Goal: Transaction & Acquisition: Purchase product/service

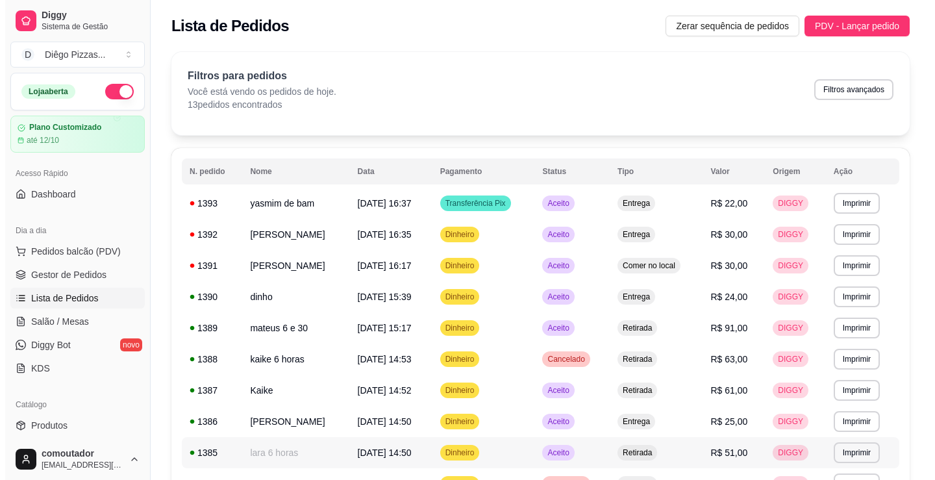
scroll to position [82, 0]
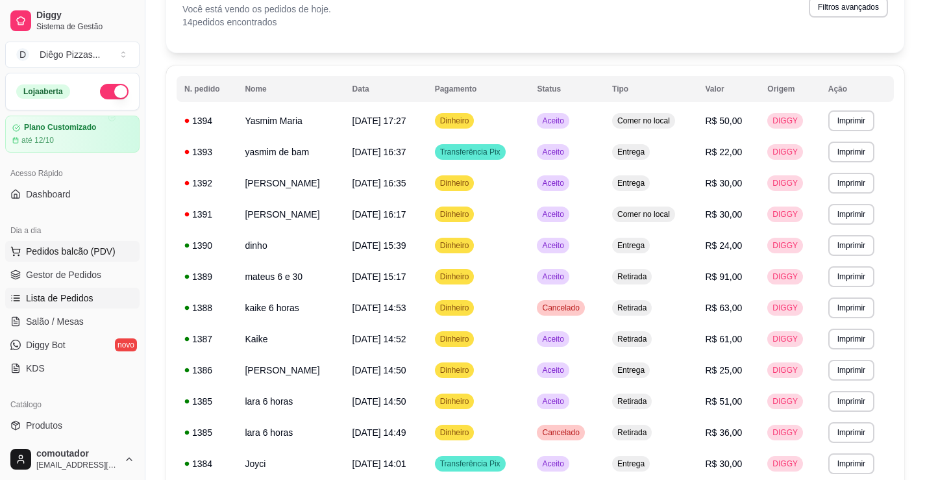
click at [30, 249] on span "Pedidos balcão (PDV)" at bounding box center [71, 251] width 90 height 13
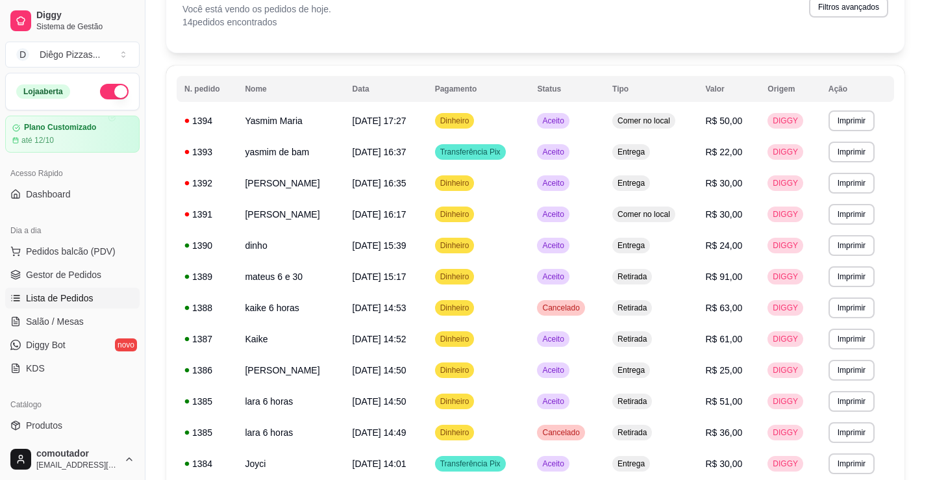
click at [74, 235] on div at bounding box center [100, 236] width 127 height 81
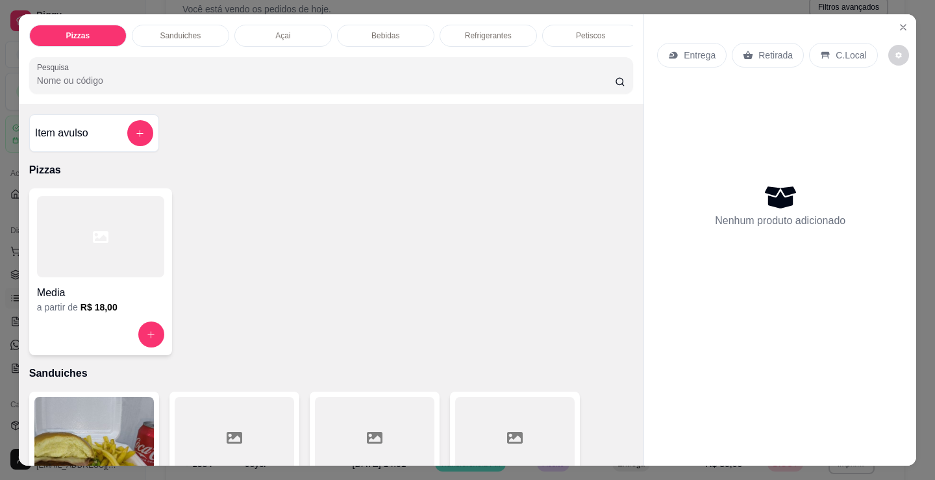
click at [185, 32] on p "Sanduiches" at bounding box center [180, 36] width 41 height 10
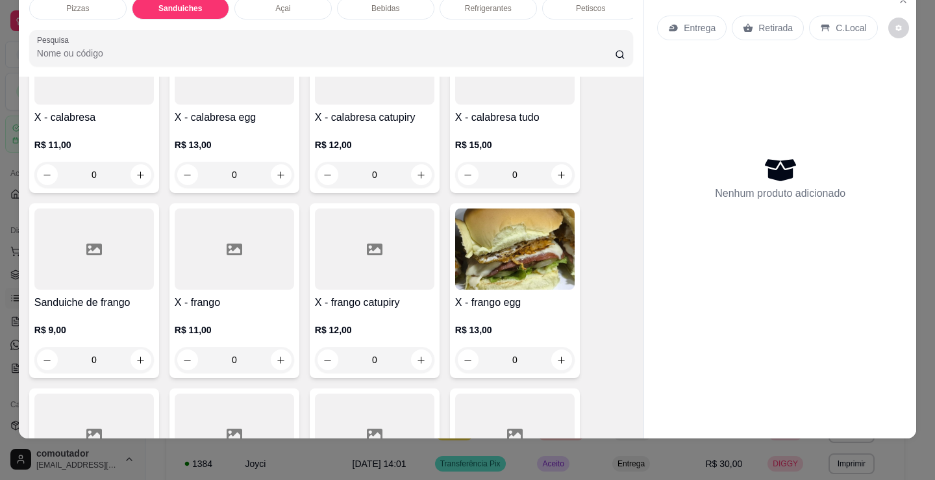
scroll to position [521, 0]
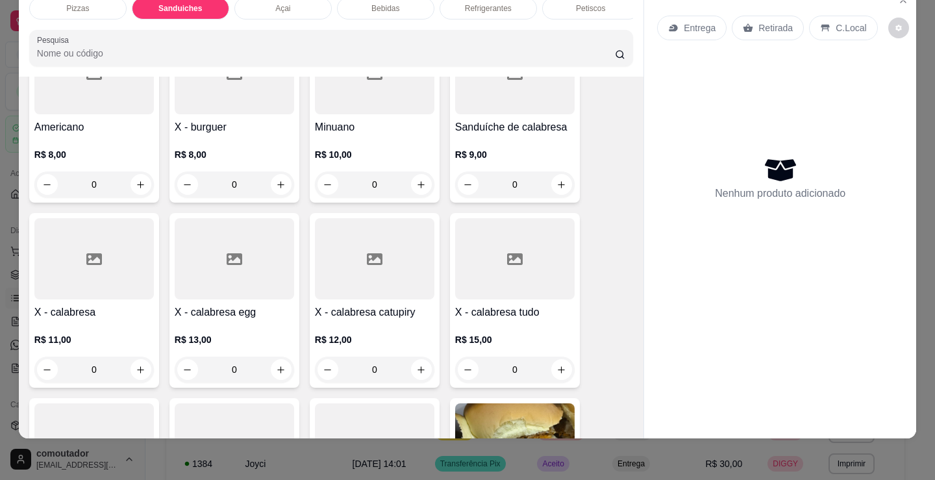
click at [414, 184] on div "0" at bounding box center [374, 184] width 119 height 26
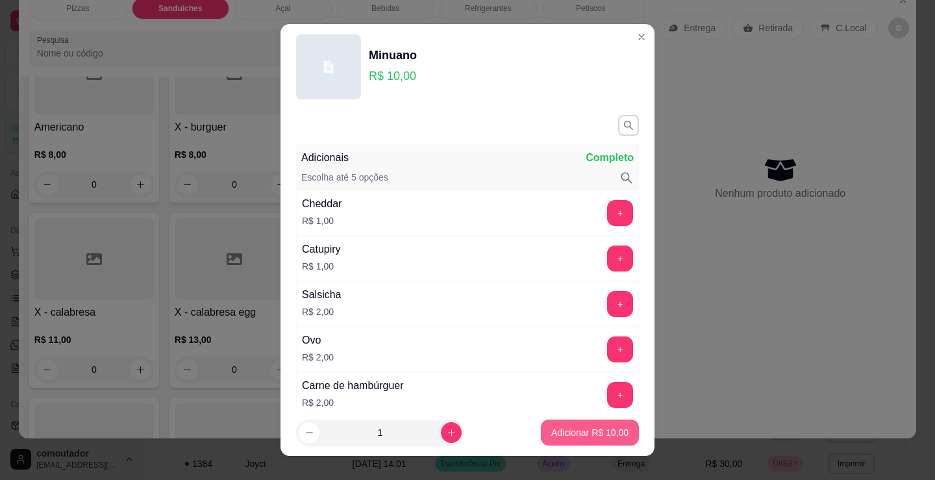
click at [582, 441] on button "Adicionar R$ 10,00" at bounding box center [590, 432] width 98 height 26
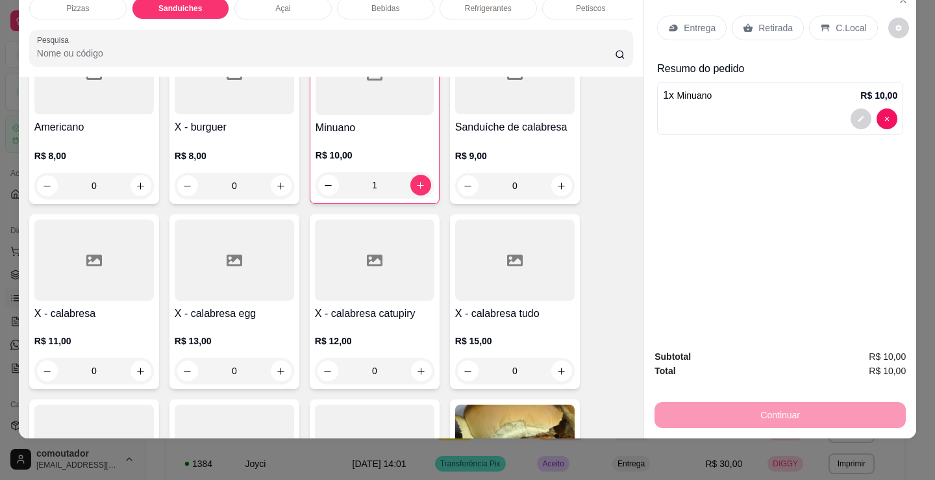
type input "1"
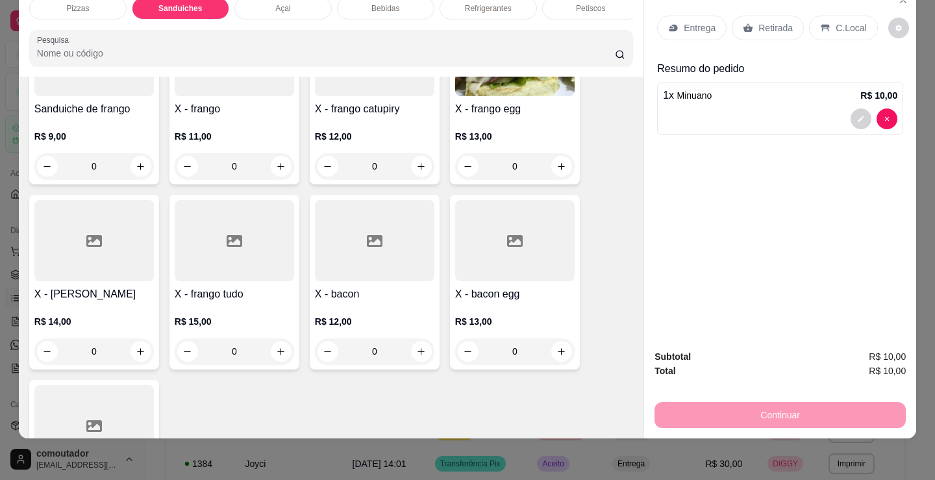
scroll to position [976, 0]
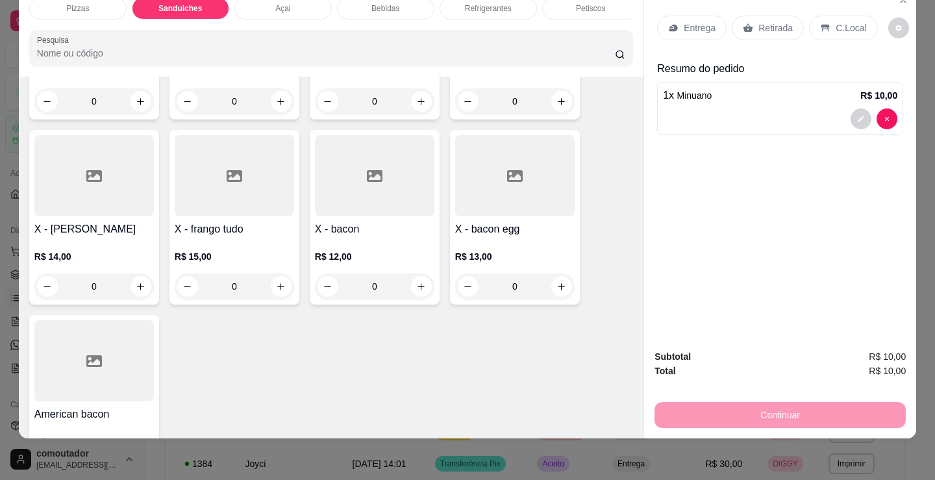
click at [271, 289] on div "0" at bounding box center [234, 286] width 119 height 26
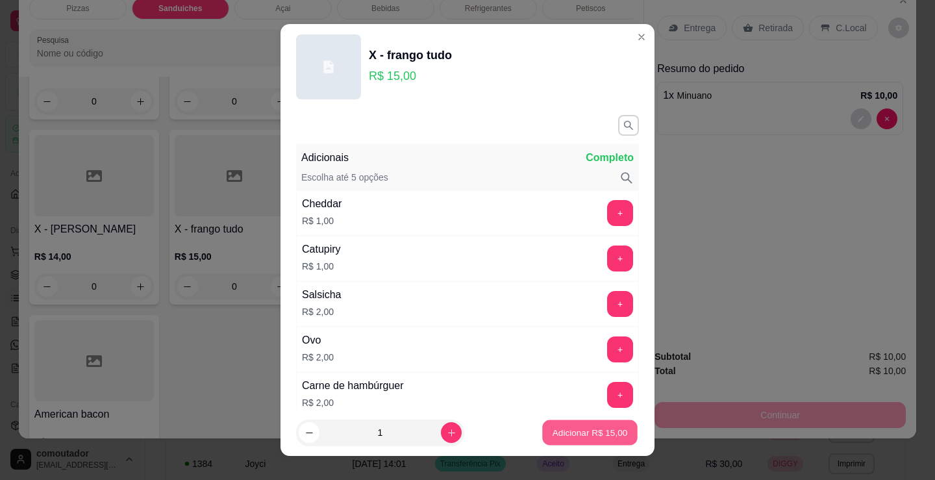
click at [584, 433] on p "Adicionar R$ 15,00" at bounding box center [589, 432] width 75 height 12
type input "1"
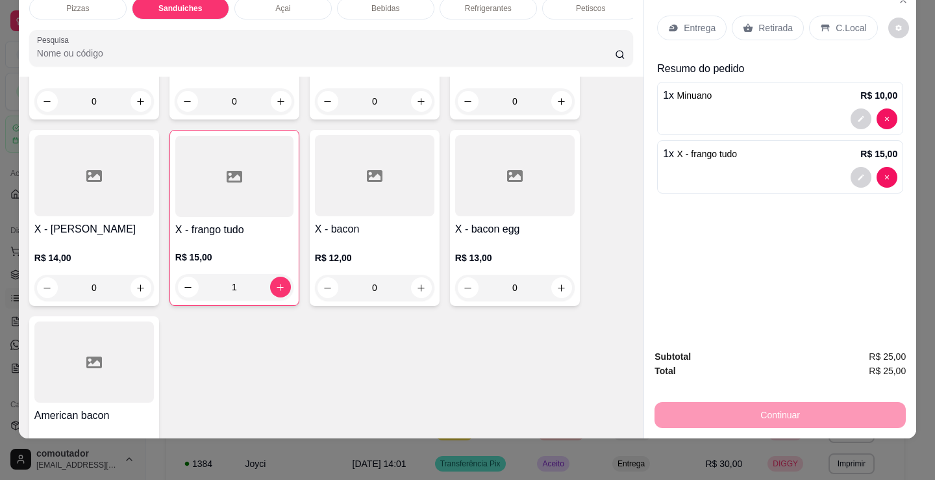
click at [684, 21] on p "Entrega" at bounding box center [700, 27] width 32 height 13
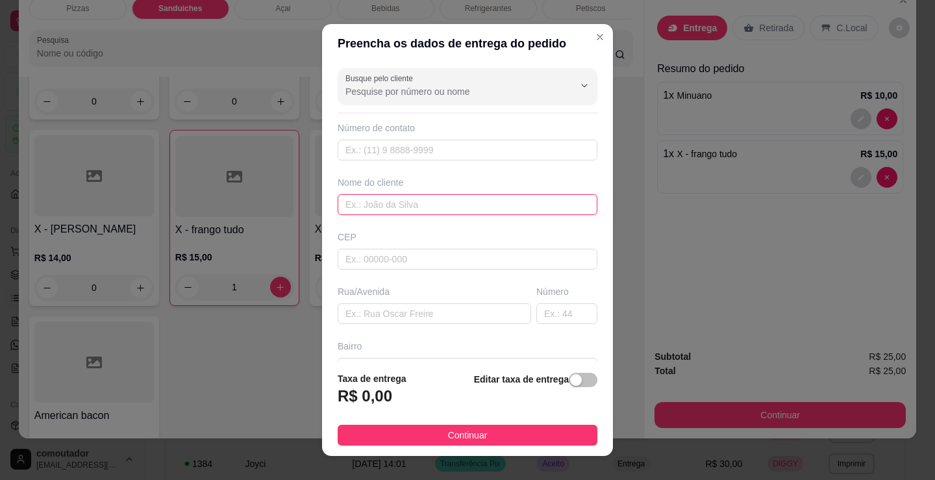
click at [482, 212] on input "text" at bounding box center [468, 204] width 260 height 21
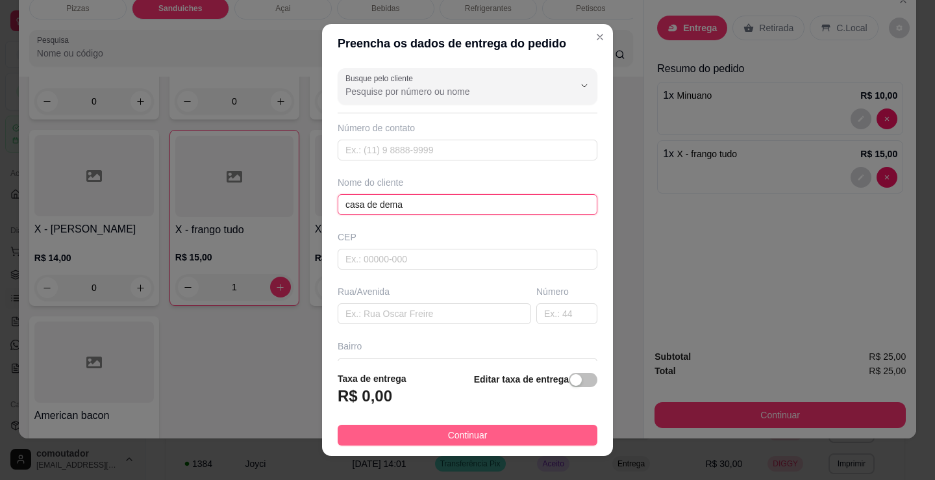
type input "casa de dema"
click at [448, 435] on span "Continuar" at bounding box center [468, 435] width 40 height 14
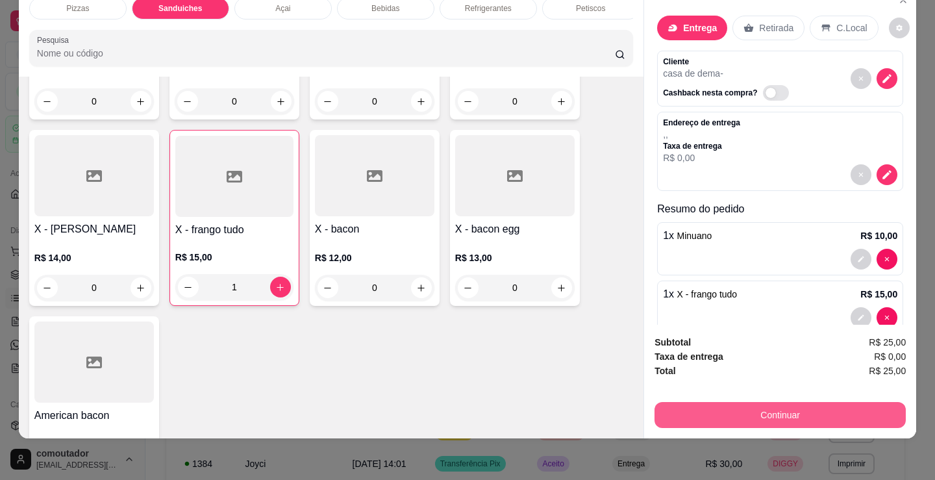
click at [787, 402] on button "Continuar" at bounding box center [779, 415] width 251 height 26
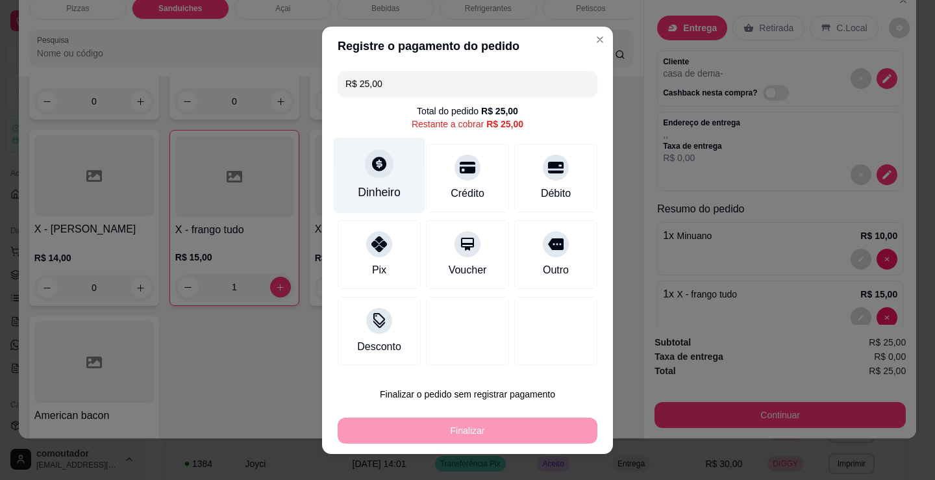
click at [396, 191] on div "Dinheiro" at bounding box center [380, 175] width 92 height 76
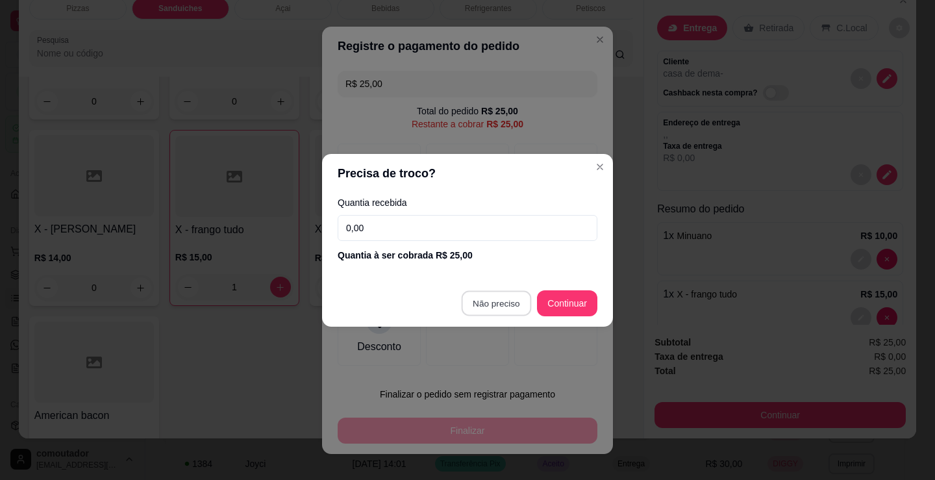
type input "R$ 0,00"
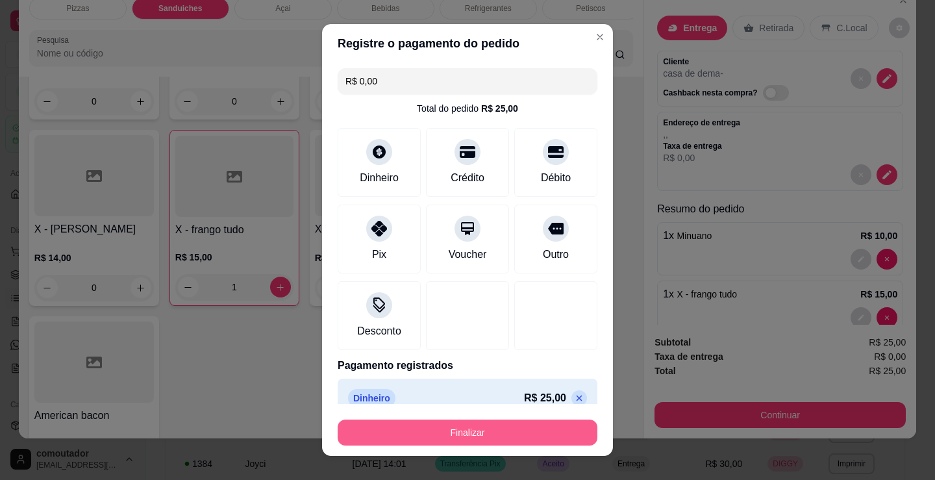
click at [489, 433] on button "Finalizar" at bounding box center [468, 432] width 260 height 26
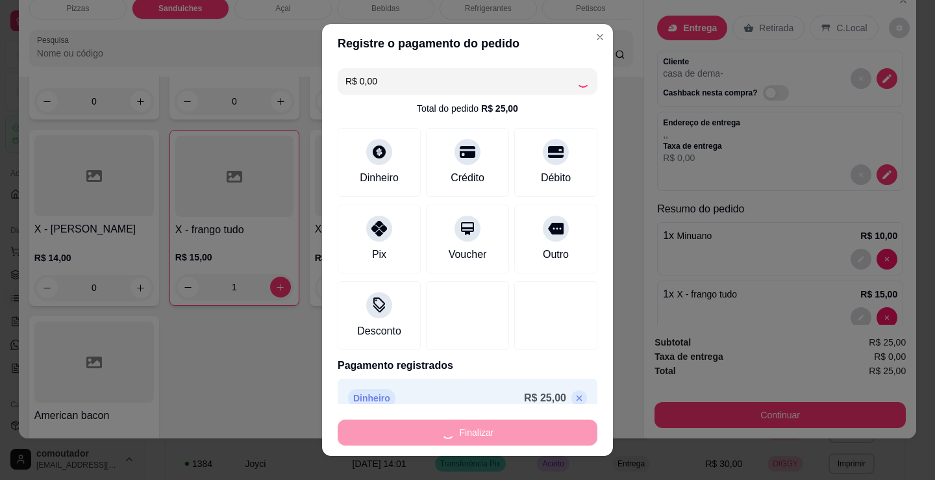
type input "0"
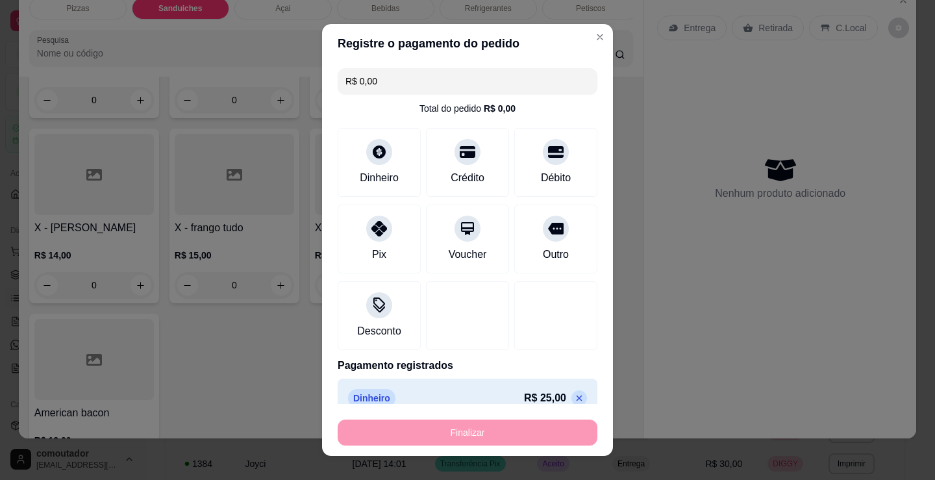
type input "-R$ 25,00"
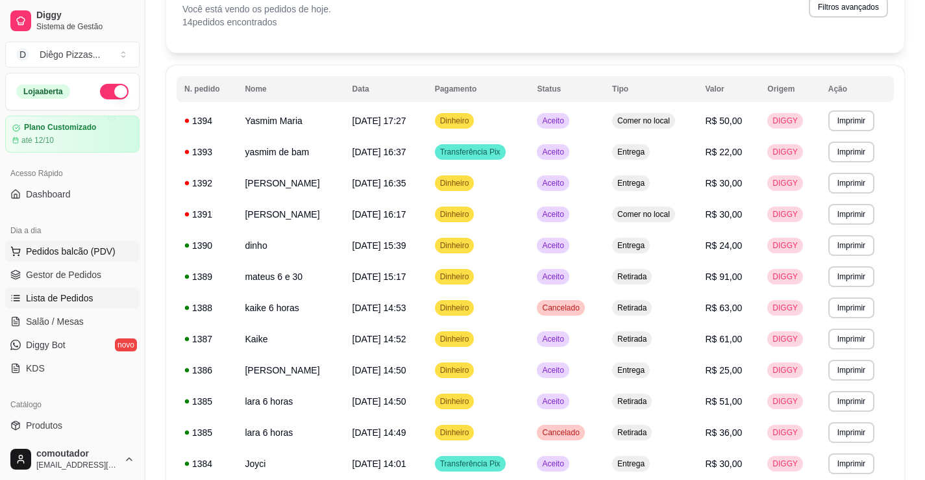
click at [47, 246] on span "Pedidos balcão (PDV)" at bounding box center [71, 251] width 90 height 13
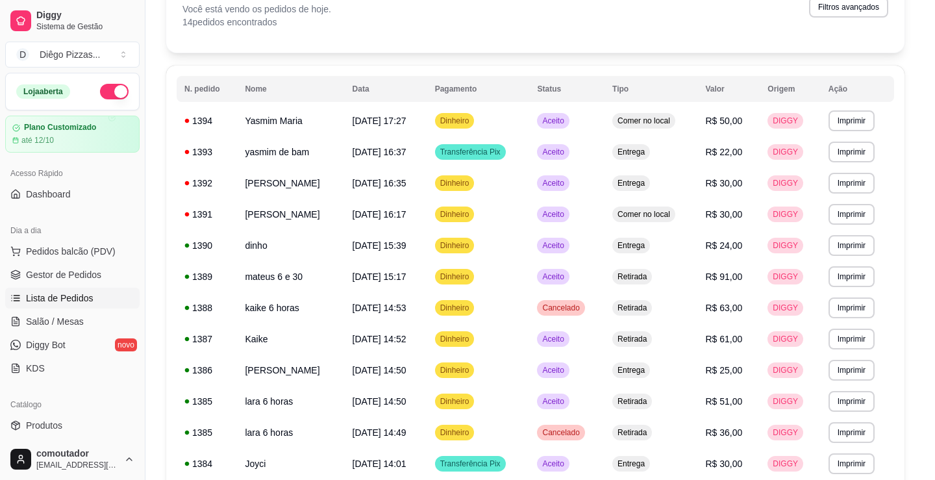
click at [82, 287] on div "Media" at bounding box center [100, 288] width 127 height 23
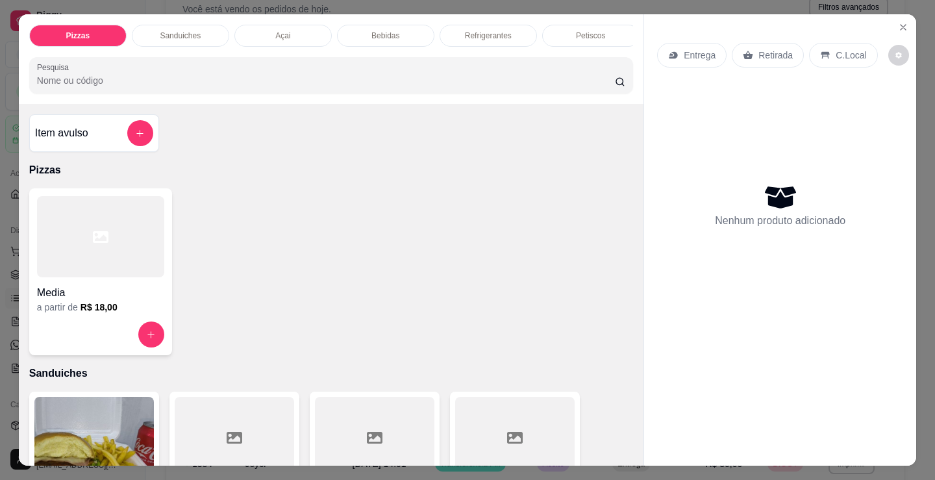
scroll to position [389, 0]
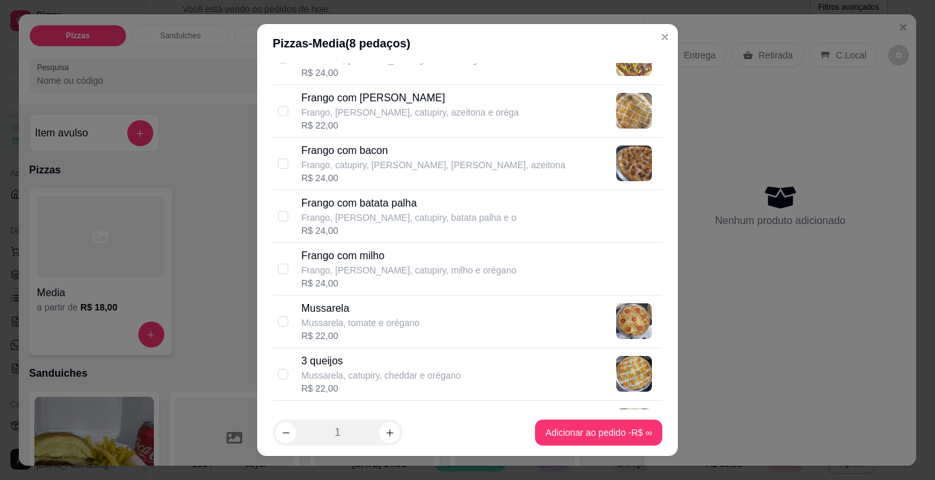
click at [377, 224] on div "R$ 24,00" at bounding box center [408, 230] width 215 height 13
checkbox input "true"
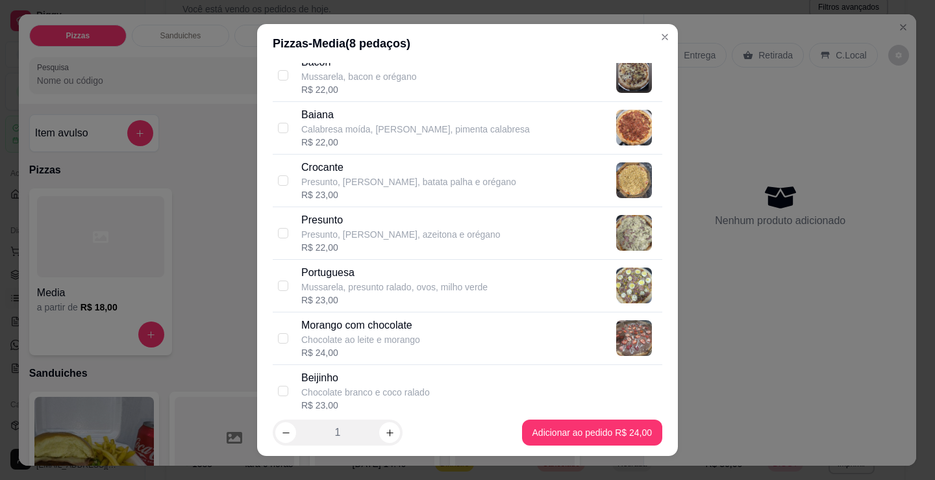
scroll to position [974, 0]
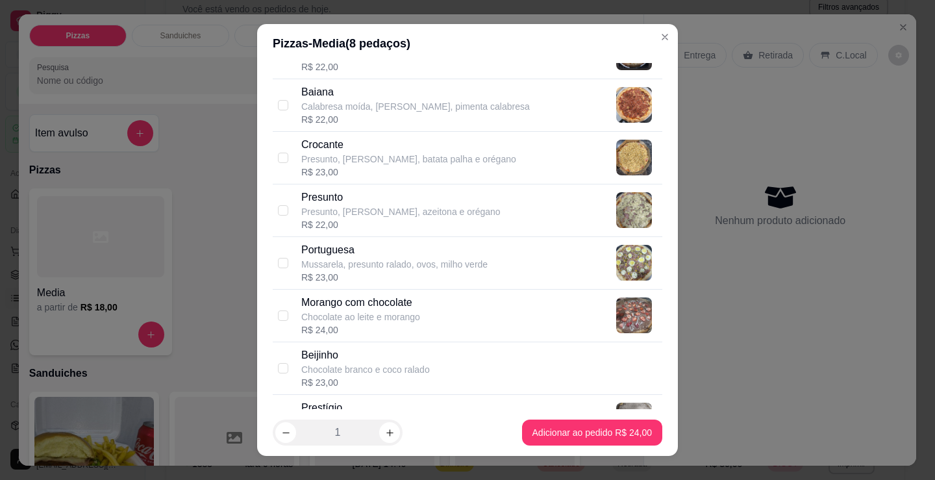
click at [358, 196] on p "Presunto" at bounding box center [400, 198] width 199 height 16
checkbox input "true"
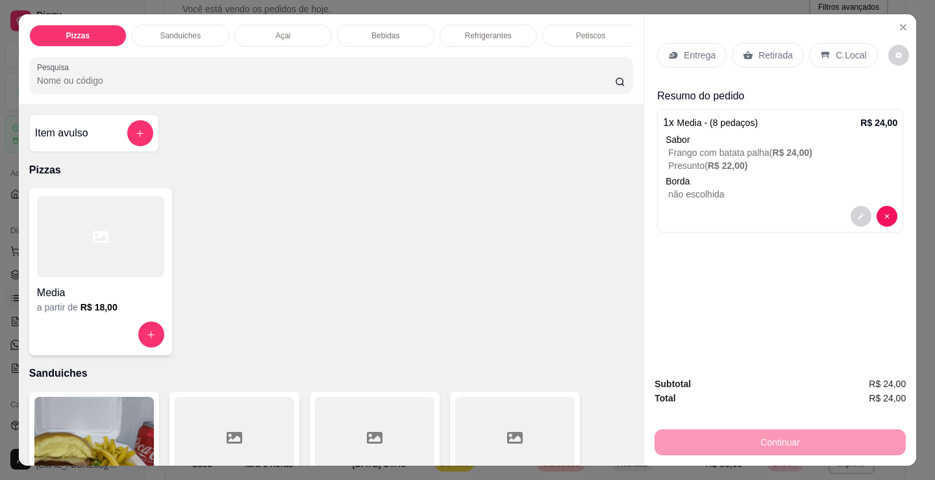
click at [402, 379] on p "Sanduiches" at bounding box center [331, 373] width 604 height 16
click at [702, 49] on p "Entrega" at bounding box center [700, 55] width 32 height 13
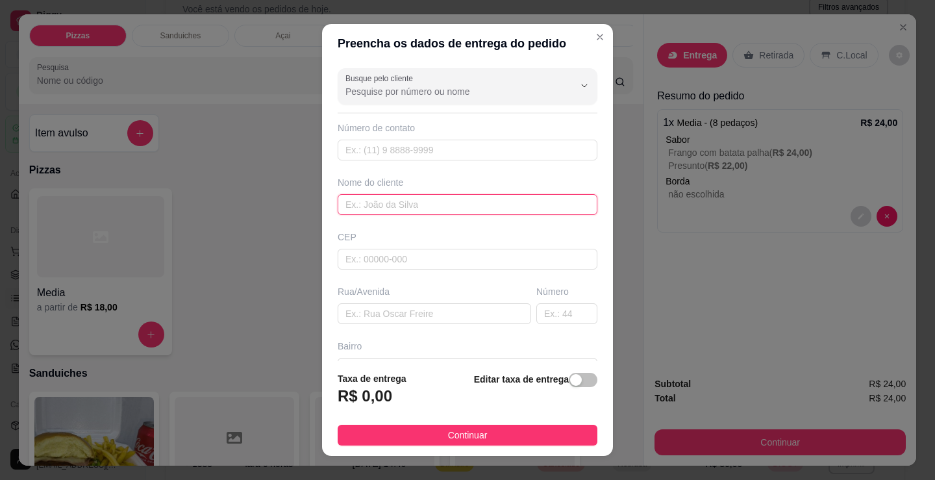
click at [439, 212] on input "text" at bounding box center [468, 204] width 260 height 21
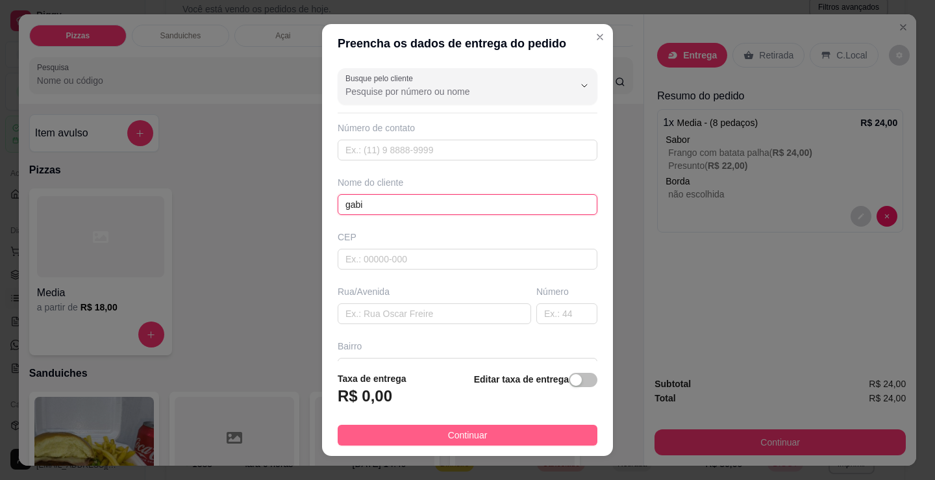
type input "gabi"
click at [571, 434] on button "Continuar" at bounding box center [468, 435] width 260 height 21
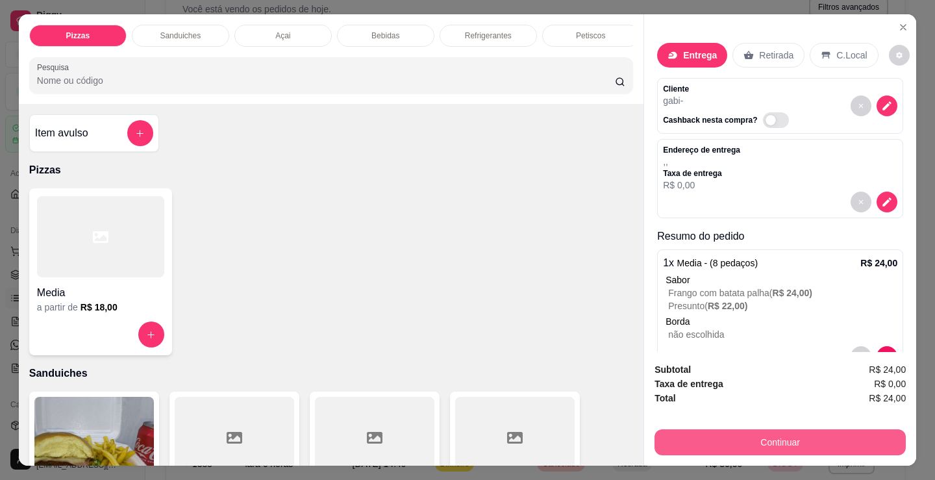
click at [732, 439] on button "Continuar" at bounding box center [779, 442] width 251 height 26
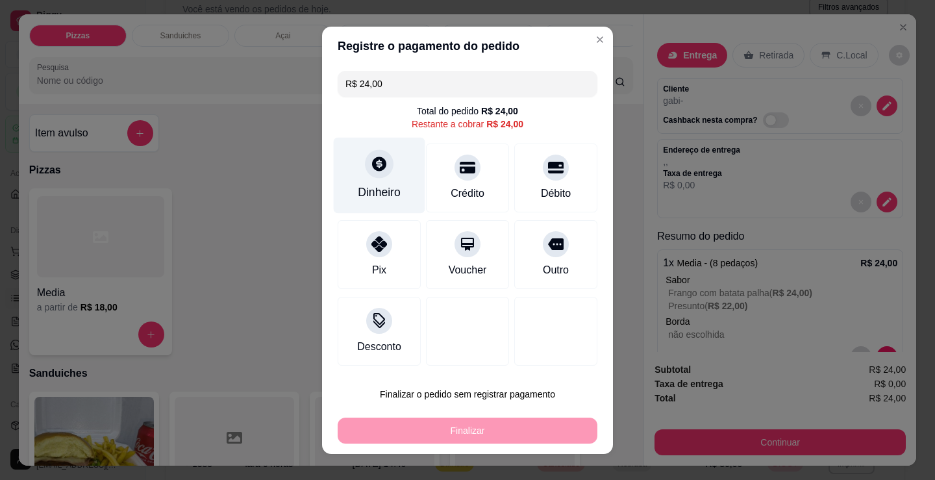
click at [375, 166] on icon at bounding box center [379, 163] width 17 height 17
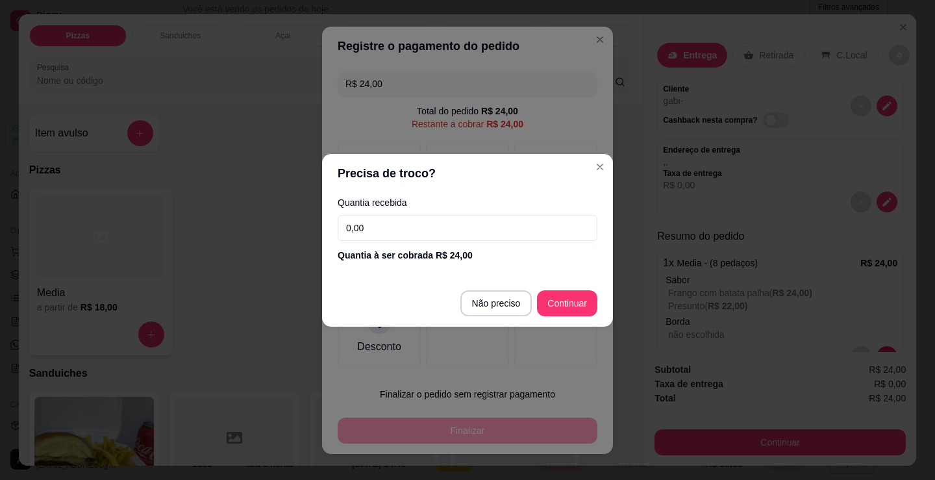
click at [406, 226] on input "0,00" at bounding box center [468, 228] width 260 height 26
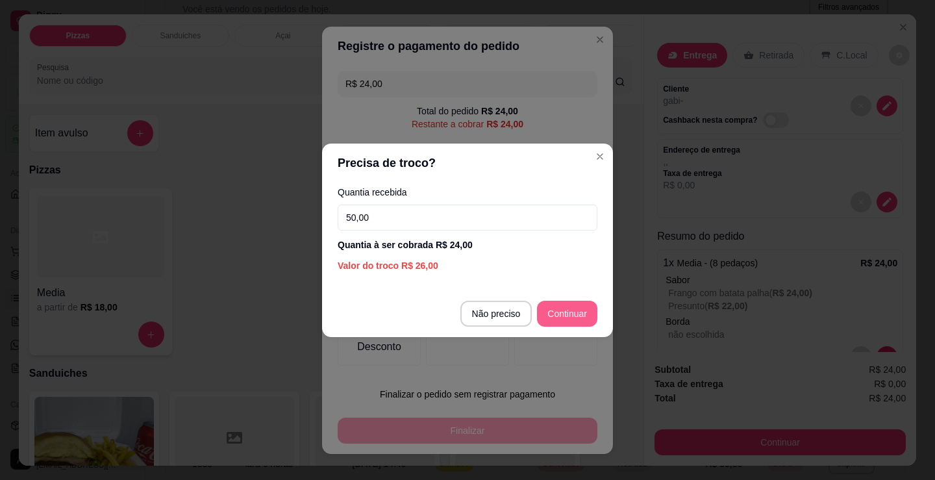
type input "50,00"
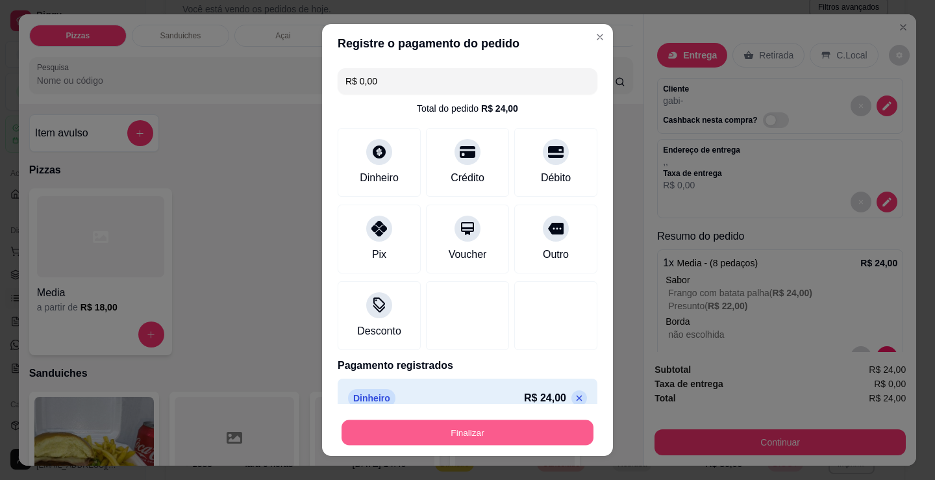
click at [502, 428] on button "Finalizar" at bounding box center [467, 432] width 252 height 25
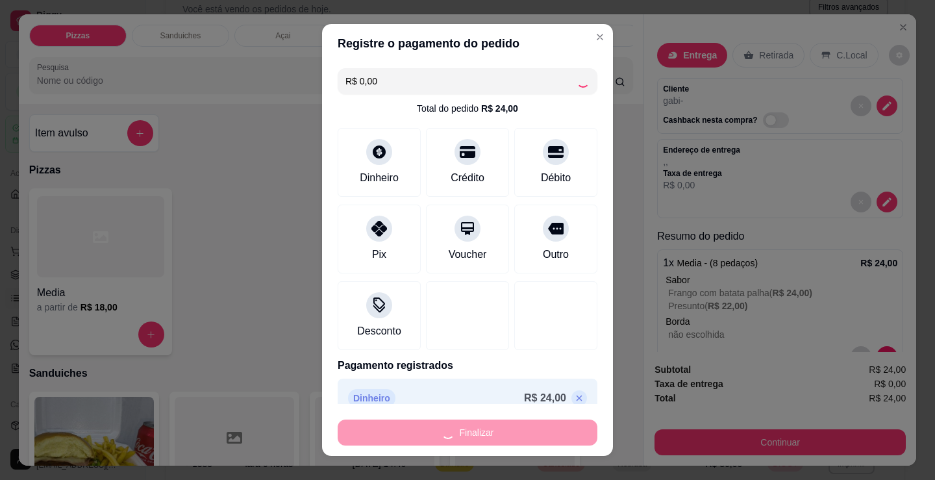
type input "-R$ 24,00"
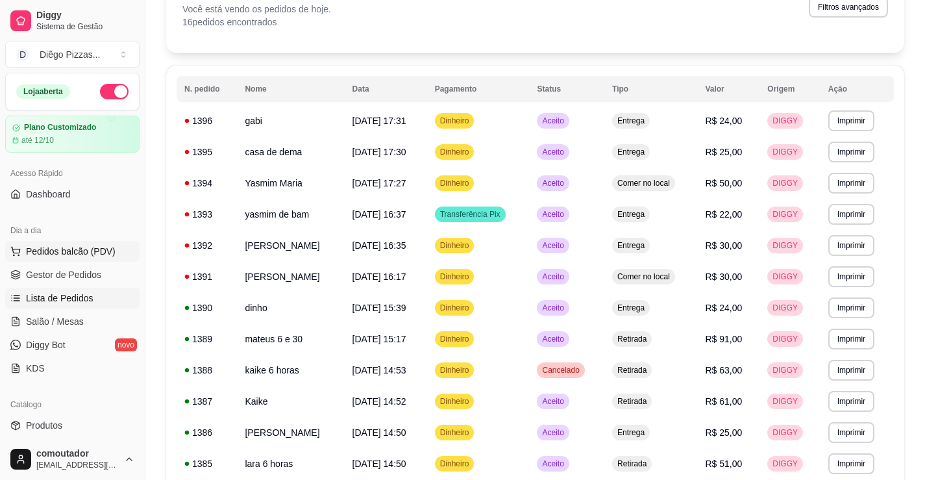
click at [66, 250] on span "Pedidos balcão (PDV)" at bounding box center [71, 251] width 90 height 13
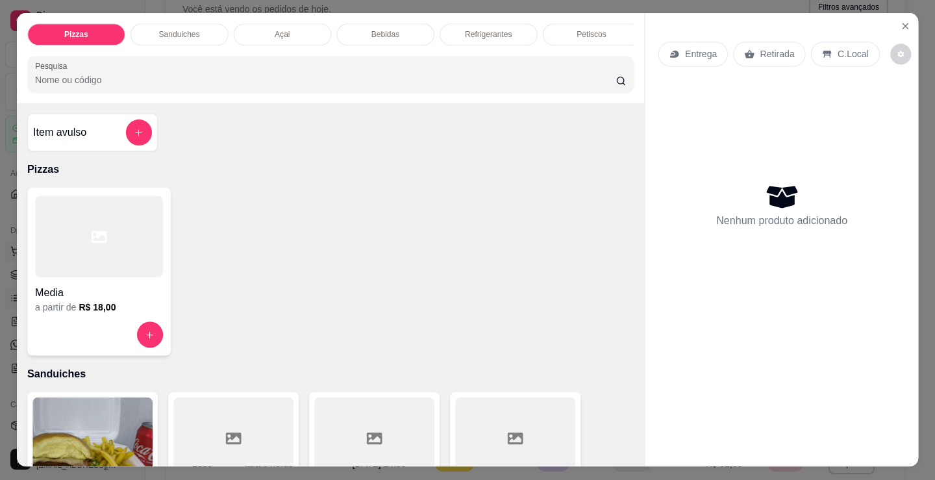
click at [69, 250] on div at bounding box center [99, 237] width 128 height 82
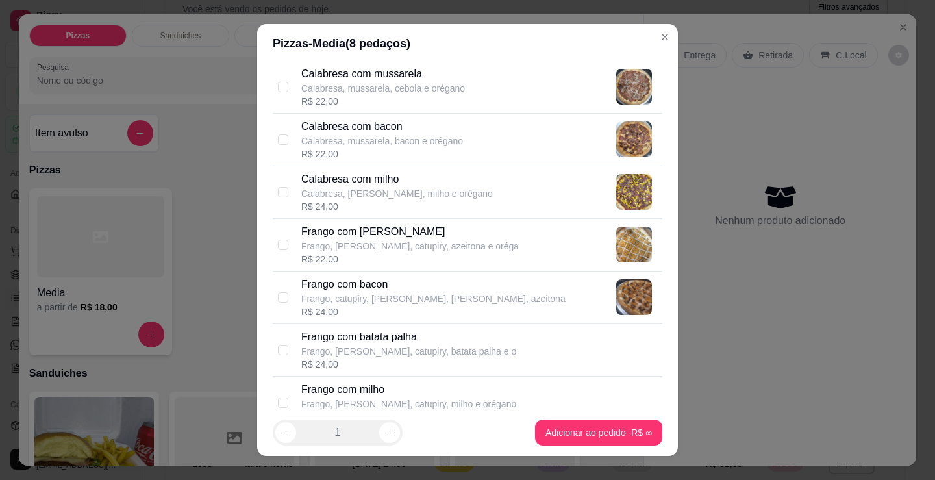
scroll to position [260, 0]
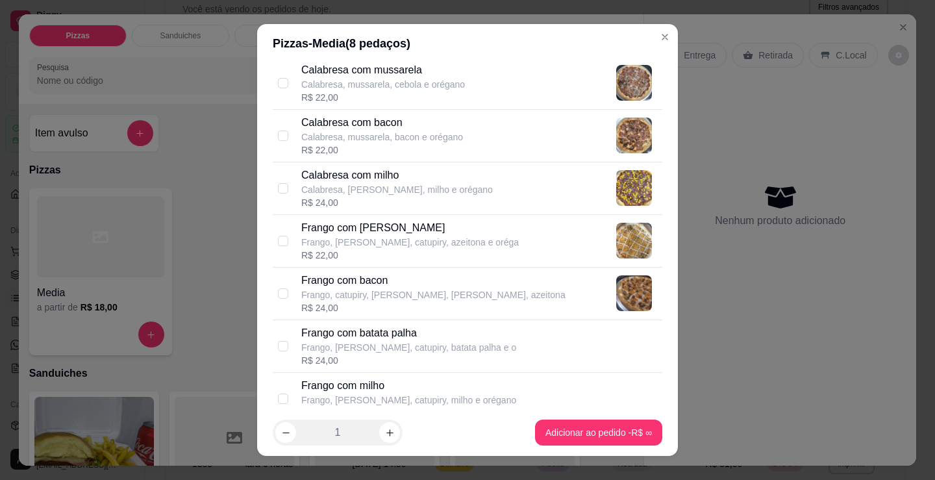
click at [363, 251] on div "R$ 22,00" at bounding box center [409, 255] width 217 height 13
checkbox input "true"
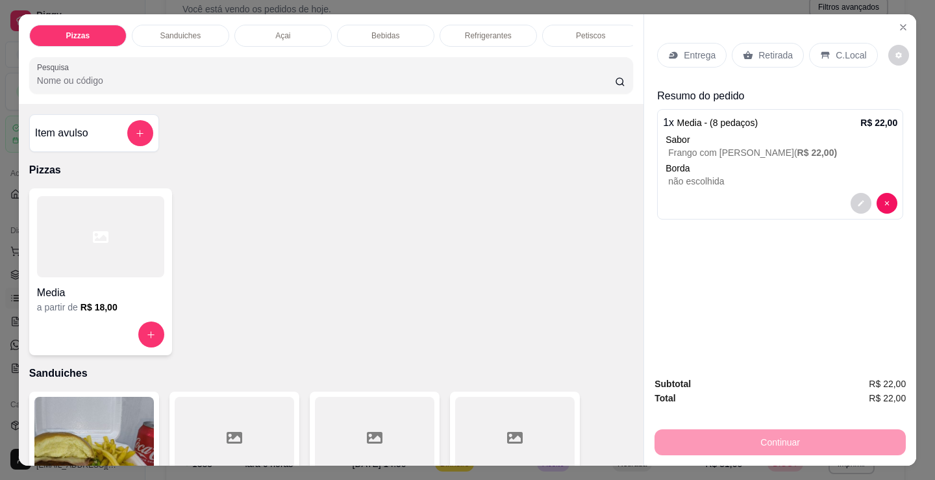
click at [682, 61] on div "Entrega" at bounding box center [691, 55] width 69 height 25
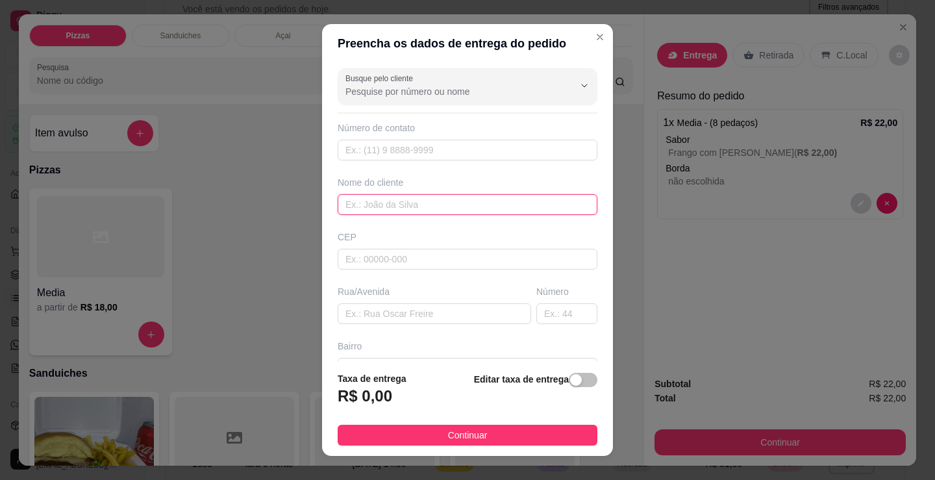
click at [447, 212] on input "text" at bounding box center [468, 204] width 260 height 21
type input "j"
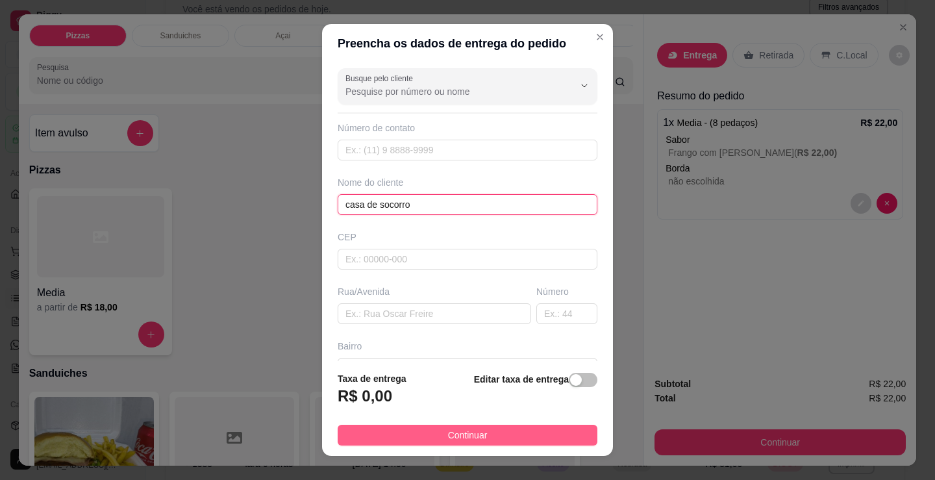
type input "casa de socorro"
click at [510, 430] on button "Continuar" at bounding box center [468, 435] width 260 height 21
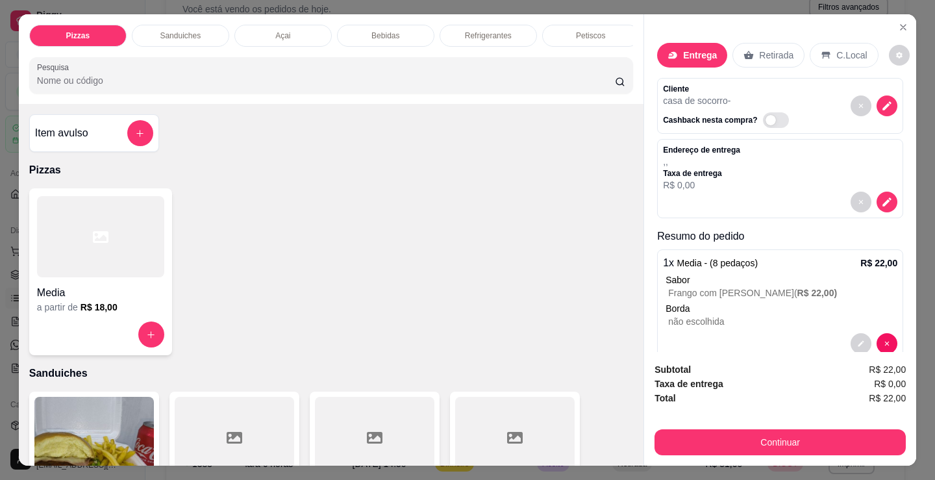
click at [719, 426] on div "Continuar" at bounding box center [779, 440] width 251 height 29
click at [702, 456] on div "Subtotal R$ 22,00 Taxa de entrega R$ 0,00 Total R$ 22,00 Continuar" at bounding box center [780, 409] width 272 height 114
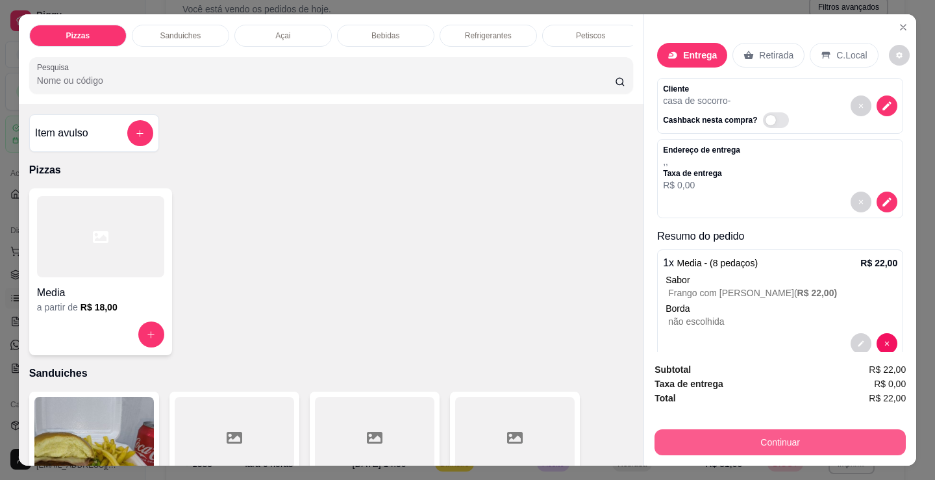
click at [685, 429] on button "Continuar" at bounding box center [779, 442] width 251 height 26
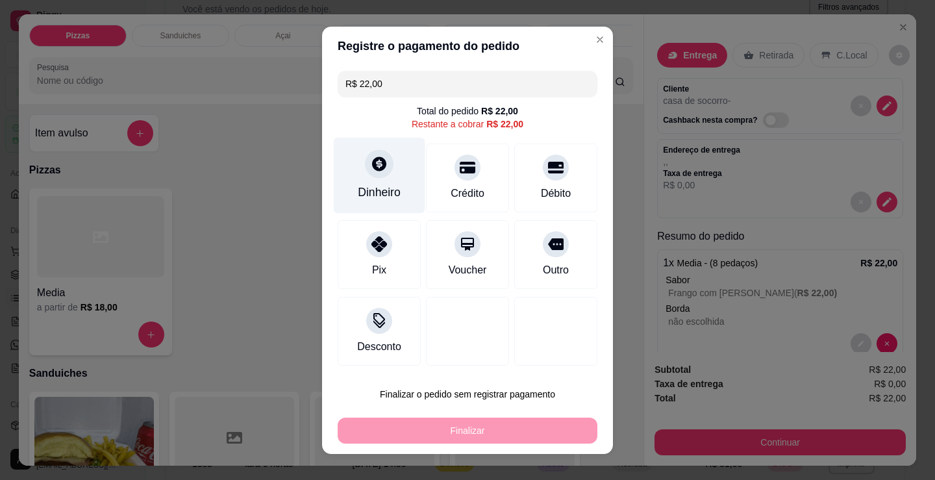
click at [365, 188] on div "Dinheiro" at bounding box center [379, 192] width 43 height 17
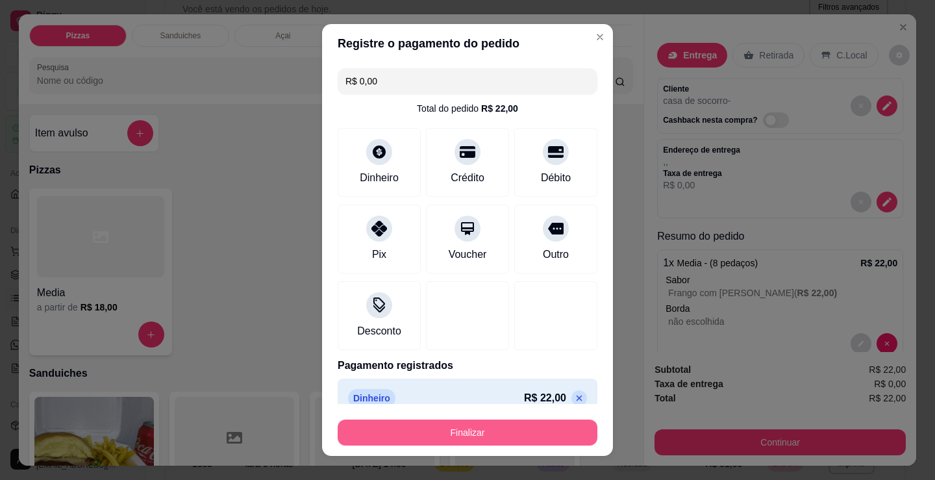
click at [488, 427] on button "Finalizar" at bounding box center [468, 432] width 260 height 26
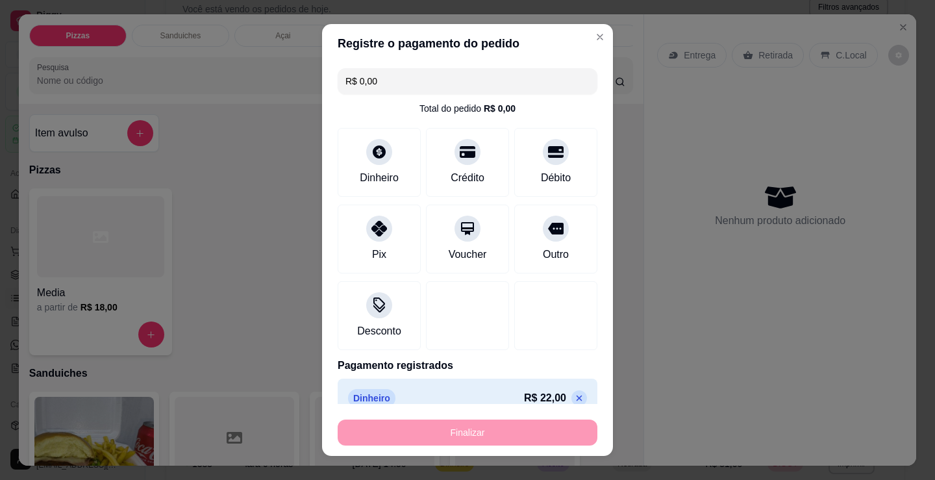
type input "-R$ 22,00"
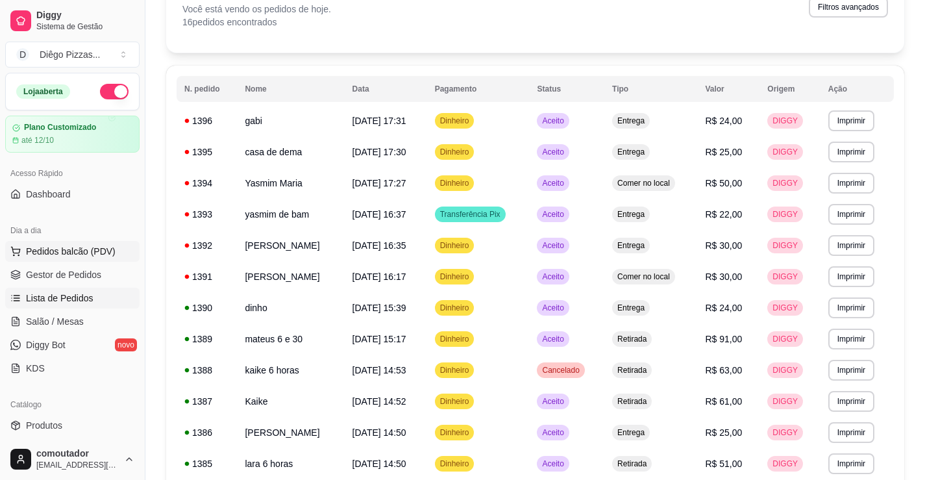
click at [42, 253] on span "Pedidos balcão (PDV)" at bounding box center [71, 251] width 90 height 13
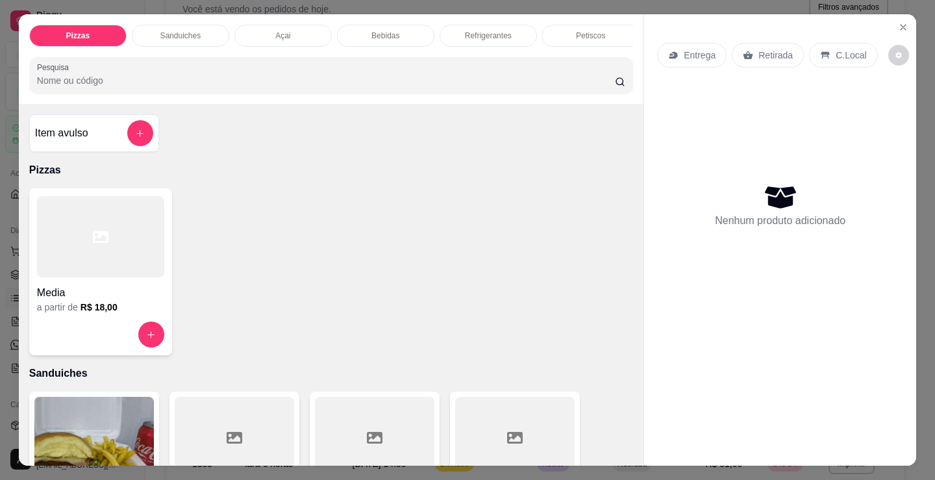
click at [92, 266] on div at bounding box center [100, 236] width 127 height 81
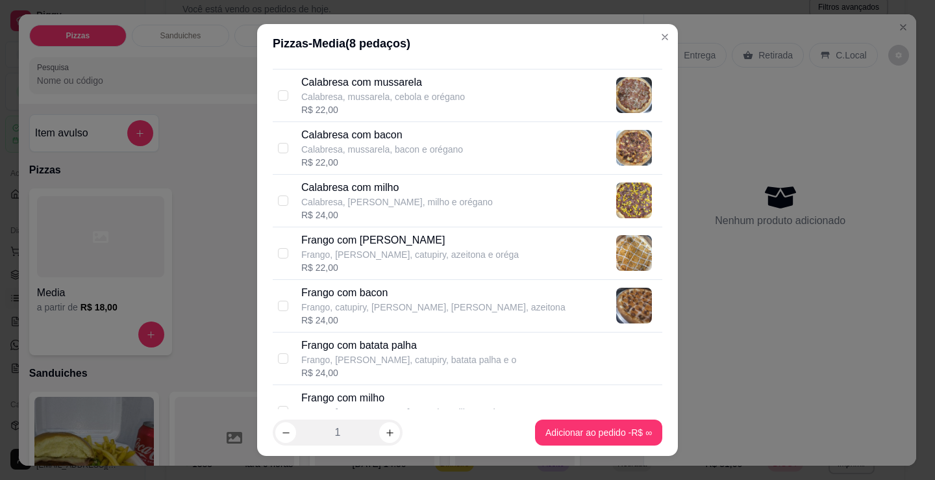
scroll to position [260, 0]
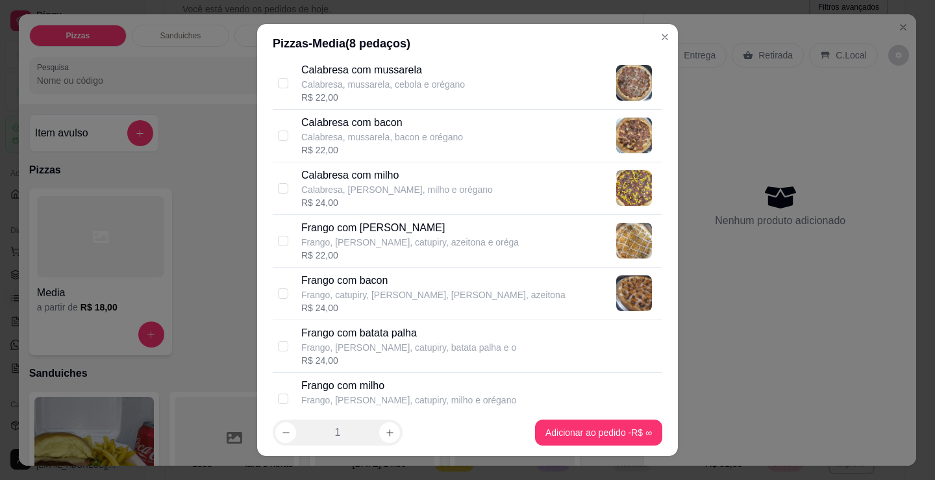
click at [398, 241] on p "Frango, [PERSON_NAME], catupiry, azeitona e oréga" at bounding box center [409, 242] width 217 height 13
checkbox input "true"
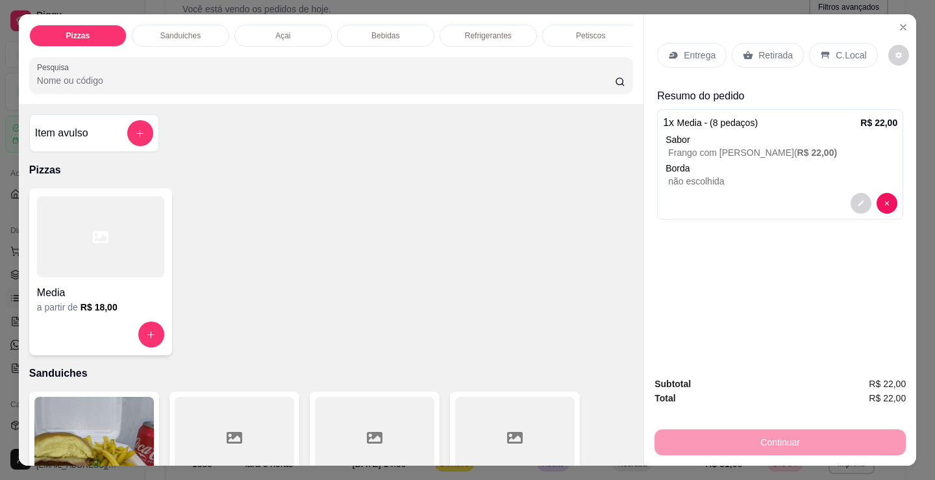
click at [676, 51] on div "Entrega" at bounding box center [691, 55] width 69 height 25
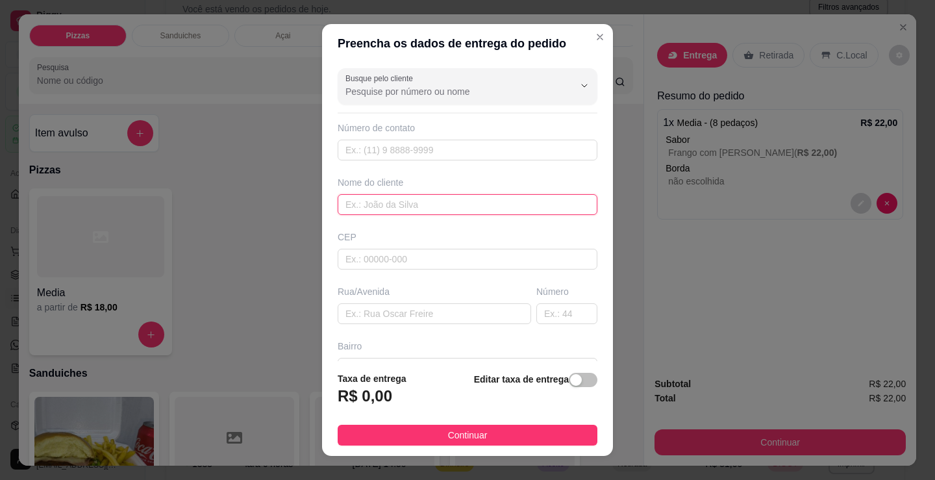
click at [502, 204] on input "text" at bounding box center [468, 204] width 260 height 21
type input "c"
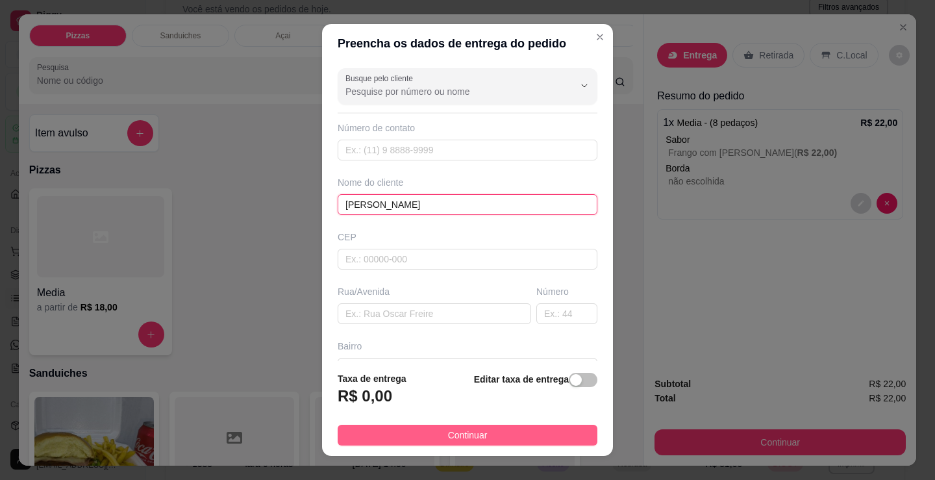
type input "[PERSON_NAME]"
drag, startPoint x: 540, startPoint y: 429, endPoint x: 702, endPoint y: 430, distance: 162.3
click at [541, 429] on button "Continuar" at bounding box center [468, 435] width 260 height 21
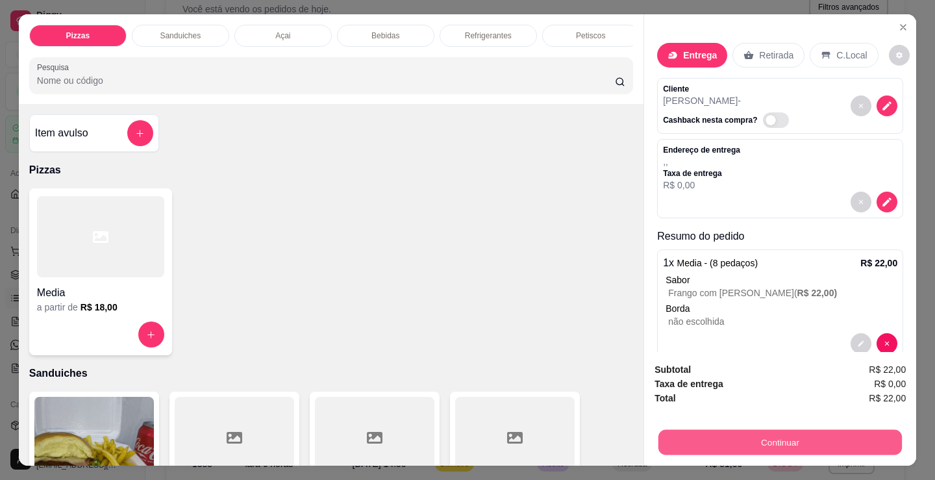
click at [717, 430] on button "Continuar" at bounding box center [779, 441] width 243 height 25
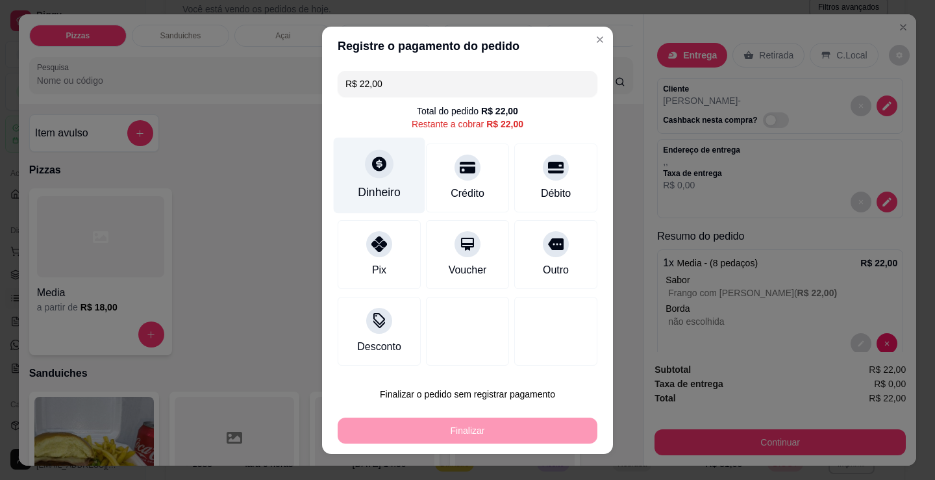
click at [381, 176] on div "Dinheiro" at bounding box center [380, 175] width 92 height 76
click at [471, 242] on div "Quantia recebida 0,00 Quantia à ser cobrada R$ 22,00" at bounding box center [467, 230] width 291 height 74
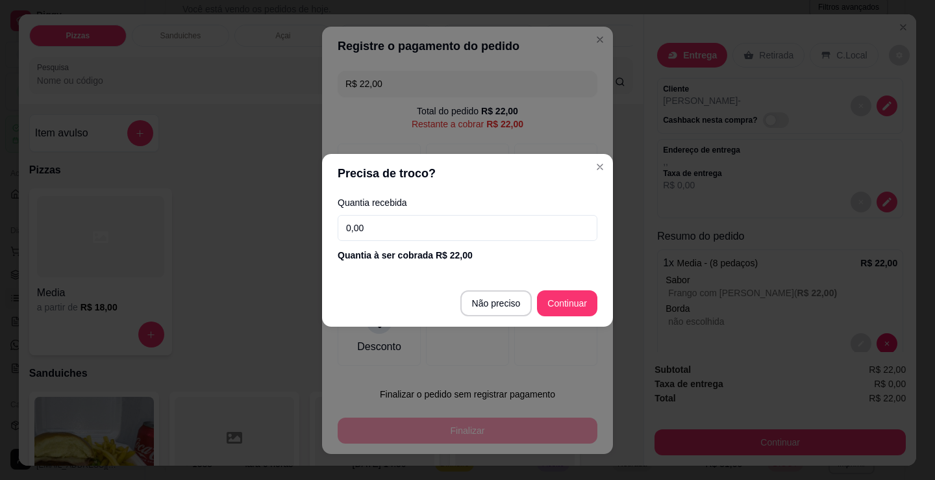
drag, startPoint x: 473, startPoint y: 221, endPoint x: 473, endPoint y: 209, distance: 12.3
click at [473, 217] on input "0,00" at bounding box center [468, 228] width 260 height 26
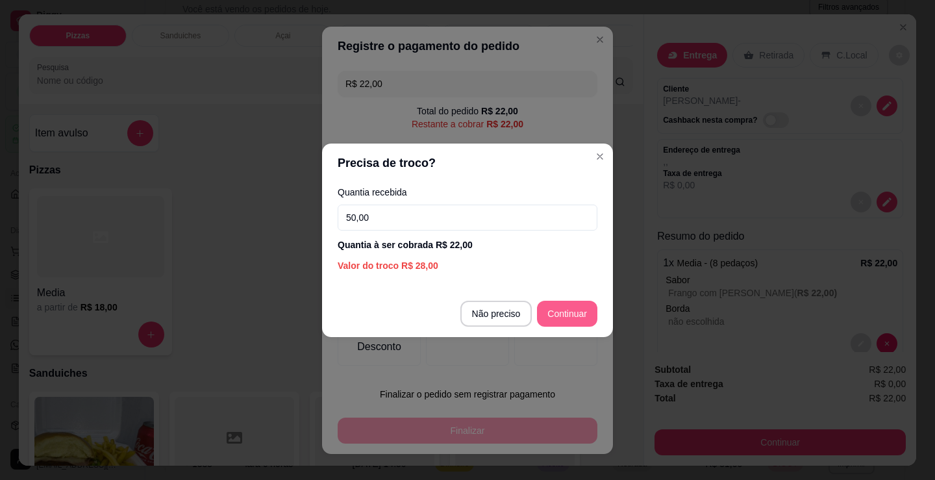
type input "50,00"
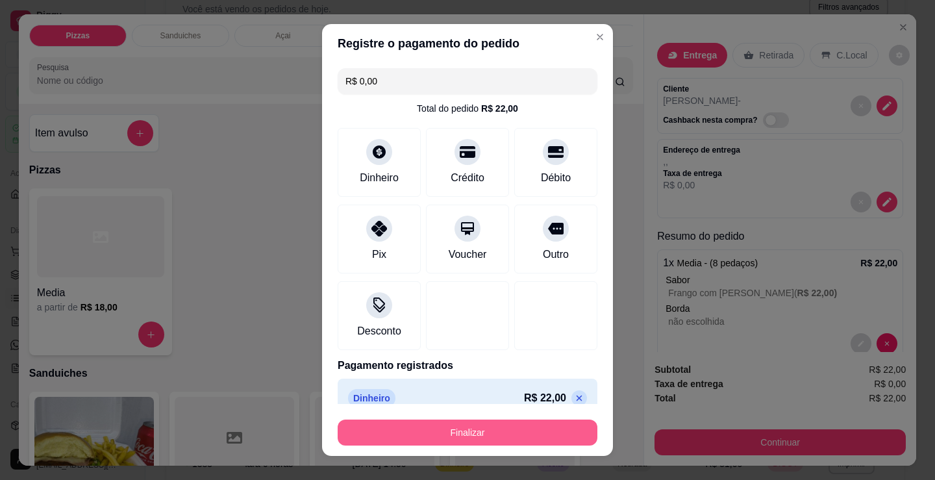
click at [476, 432] on button "Finalizar" at bounding box center [468, 432] width 260 height 26
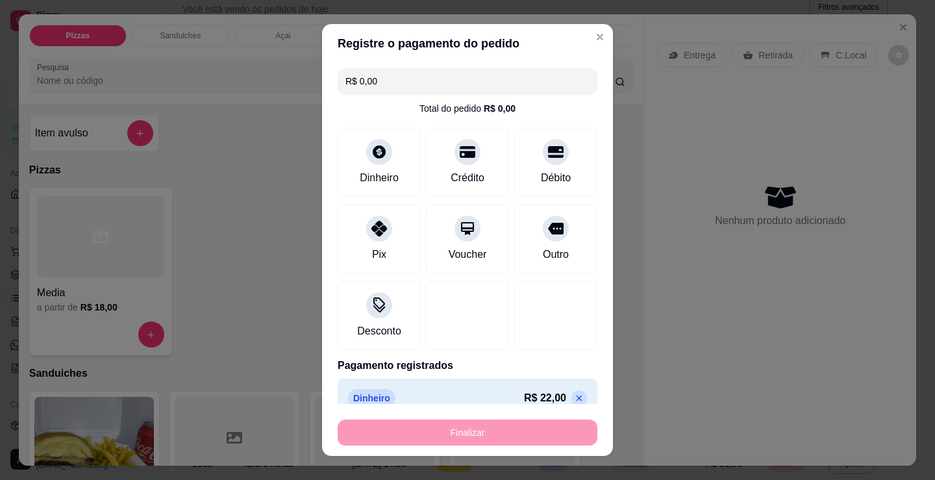
type input "-R$ 22,00"
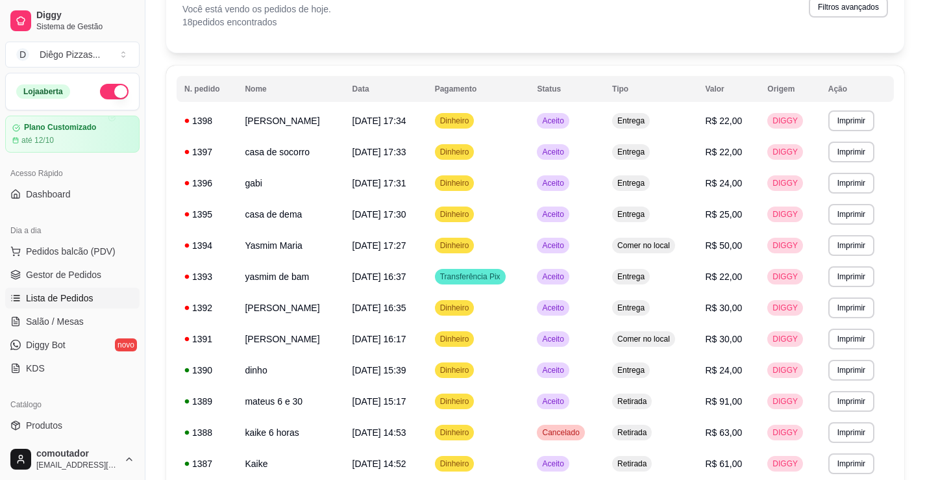
click at [686, 51] on div "Filtros para pedidos Você está vendo os pedidos de hoje. 18 pedidos encontrados…" at bounding box center [535, 10] width 738 height 83
click at [41, 249] on span "Pedidos balcão (PDV)" at bounding box center [71, 251] width 90 height 13
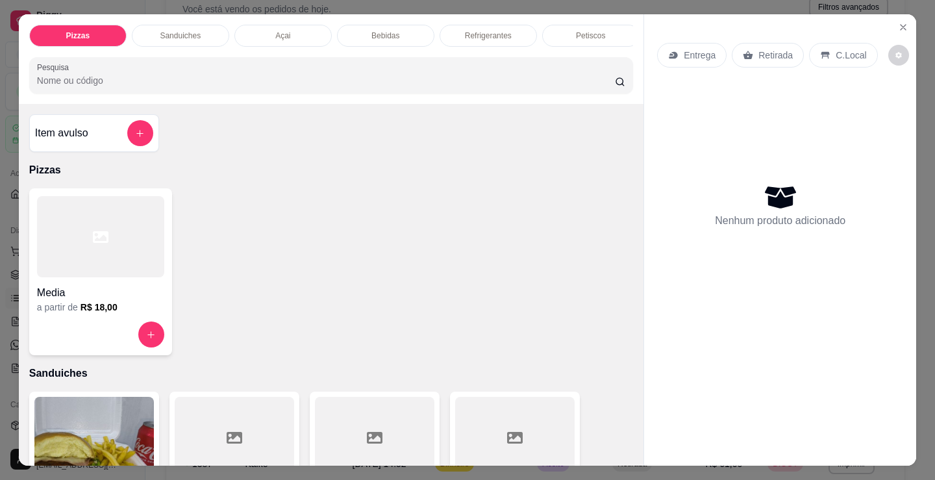
click at [140, 283] on div "Media a partir de R$ 18,00" at bounding box center [100, 271] width 143 height 167
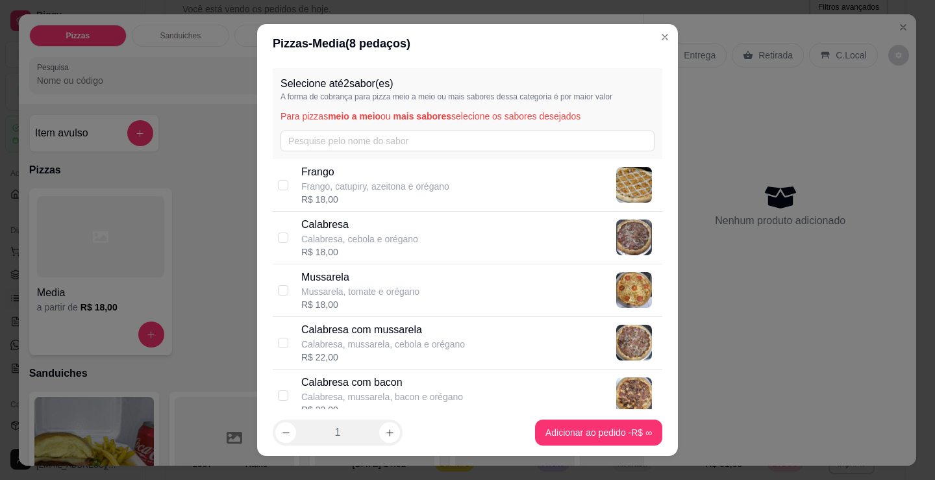
click at [375, 185] on p "Frango, catupiry, azeitona e orégano" at bounding box center [375, 186] width 148 height 13
checkbox input "true"
click at [380, 283] on p "Mussarela" at bounding box center [360, 277] width 118 height 16
checkbox input "true"
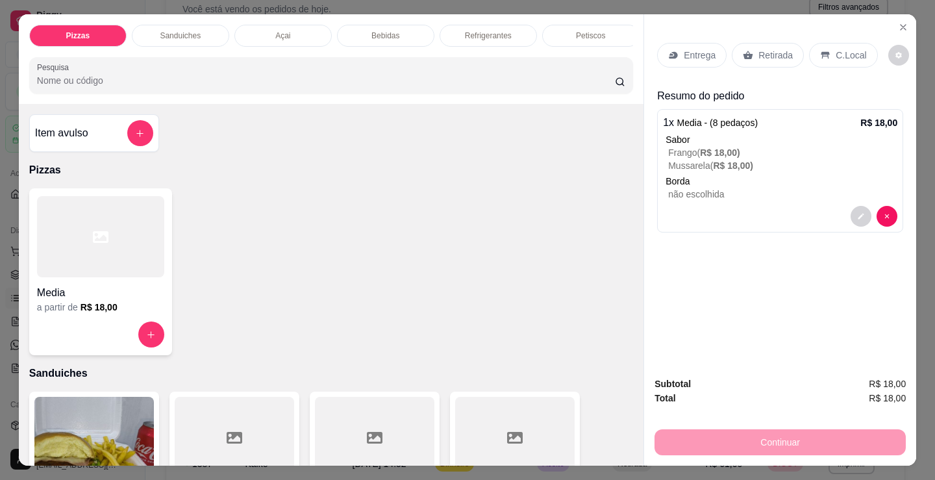
click at [686, 49] on p "Entrega" at bounding box center [700, 55] width 32 height 13
click at [720, 55] on div "Entrega" at bounding box center [691, 55] width 69 height 25
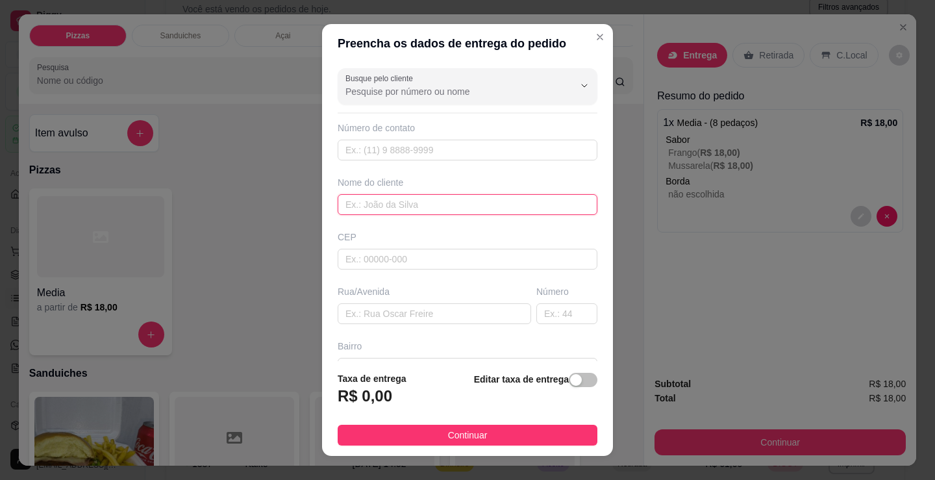
click at [427, 202] on input "text" at bounding box center [468, 204] width 260 height 21
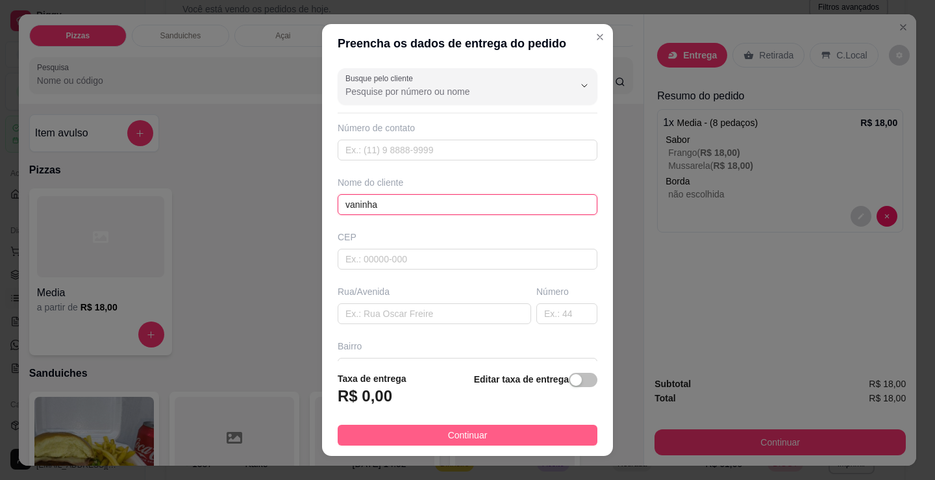
type input "vaninha"
click at [516, 430] on button "Continuar" at bounding box center [468, 435] width 260 height 21
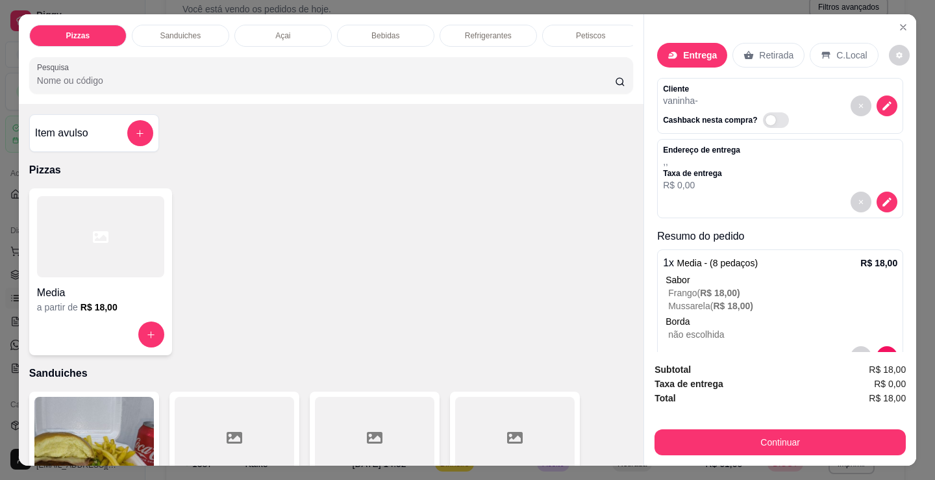
click at [354, 379] on p "Sanduiches" at bounding box center [331, 373] width 604 height 16
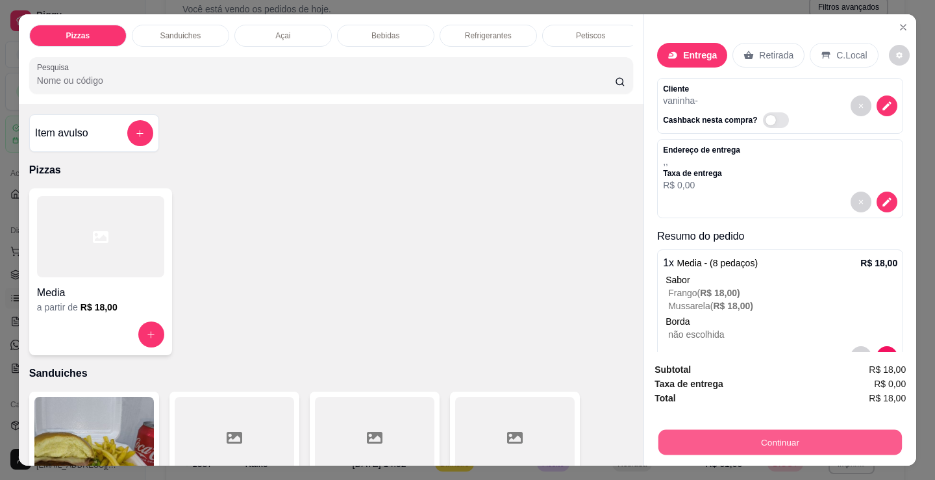
click at [784, 433] on button "Continuar" at bounding box center [779, 441] width 243 height 25
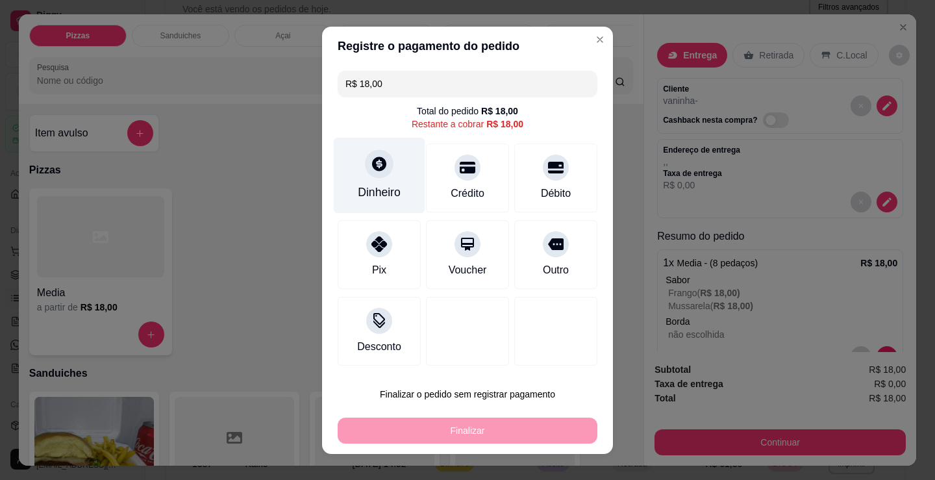
click at [365, 169] on div at bounding box center [379, 163] width 29 height 29
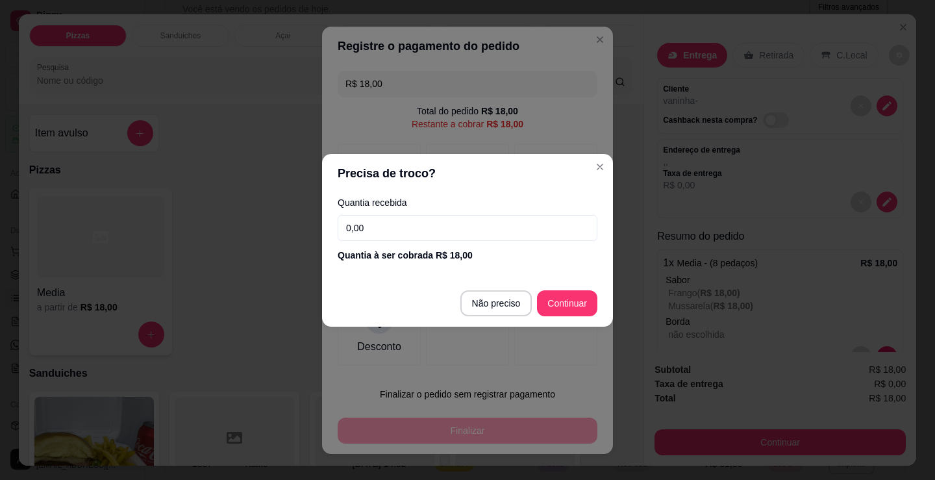
click at [413, 228] on input "0,00" at bounding box center [468, 228] width 260 height 26
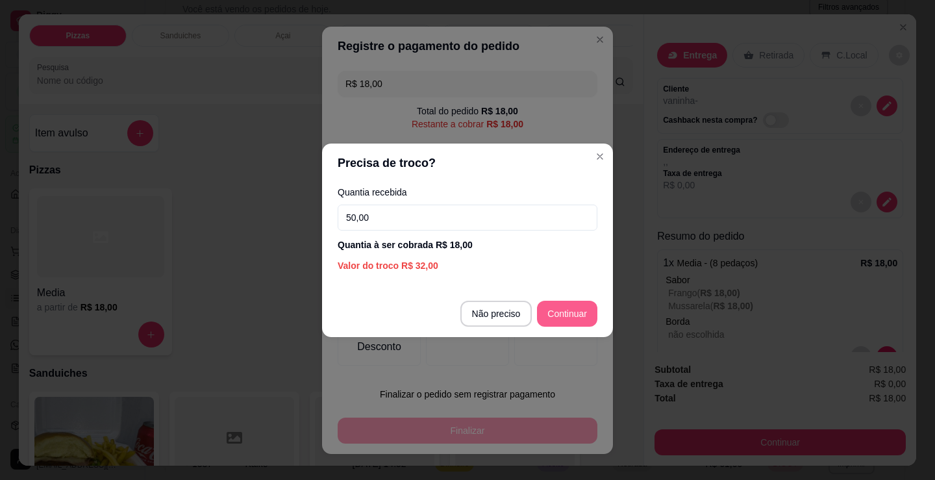
type input "50,00"
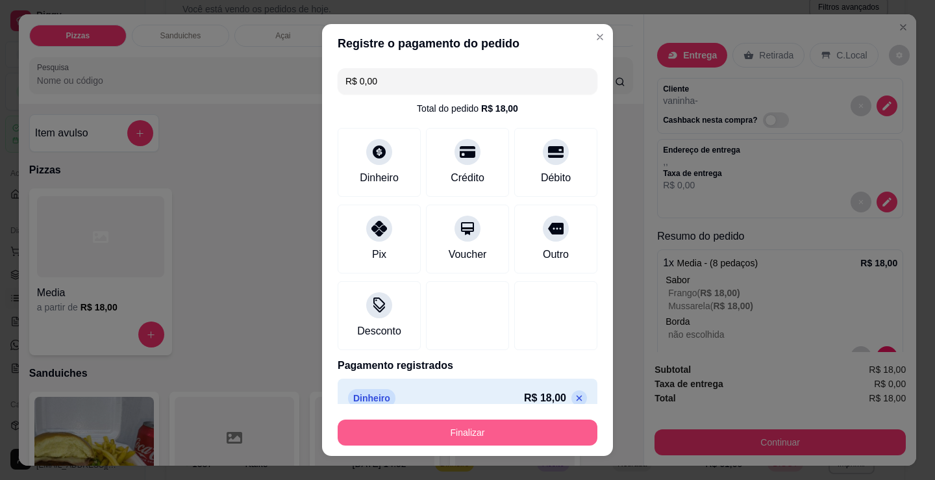
click at [538, 424] on button "Finalizar" at bounding box center [468, 432] width 260 height 26
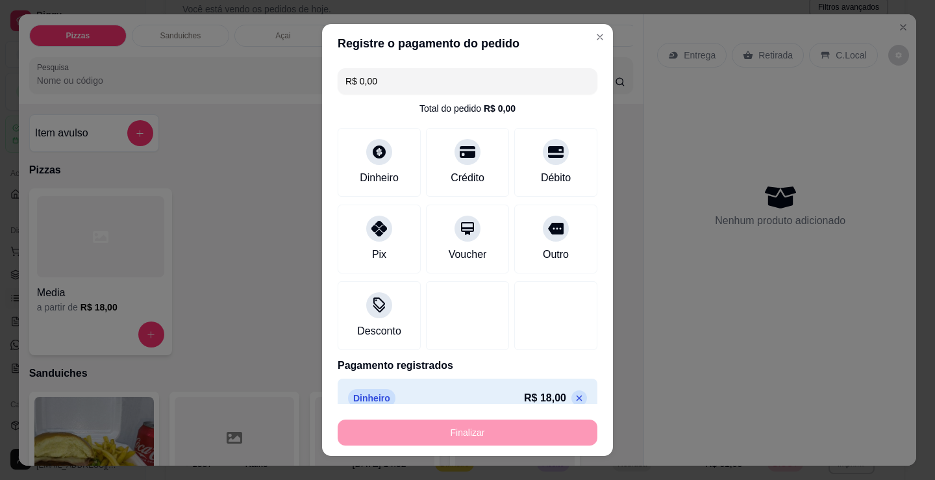
type input "-R$ 18,00"
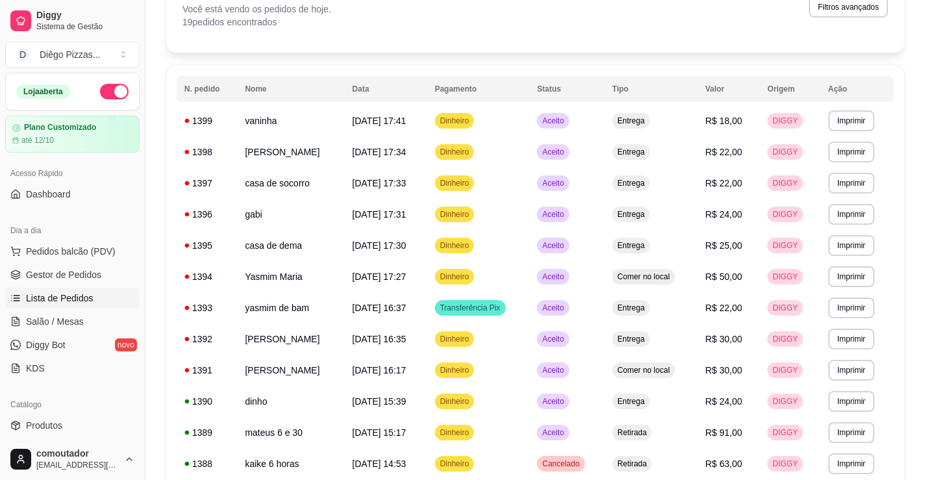
drag, startPoint x: 709, startPoint y: 31, endPoint x: 278, endPoint y: 101, distance: 436.8
click at [709, 31] on div "Filtros para pedidos Você está vendo os pedidos de hoje. 19 pedidos encontrados…" at bounding box center [535, 10] width 738 height 83
click at [92, 257] on span "Pedidos balcão (PDV)" at bounding box center [71, 251] width 90 height 13
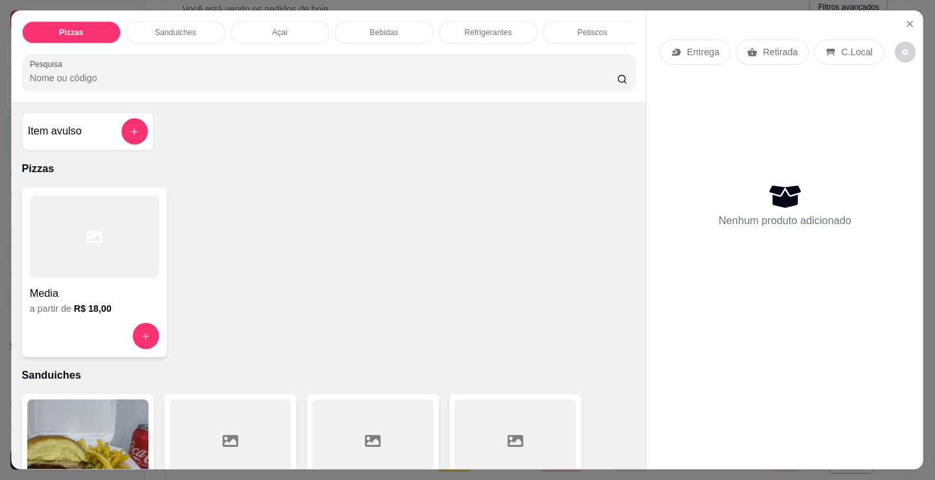
click at [48, 310] on div "a partir de R$ 18,00" at bounding box center [94, 308] width 129 height 13
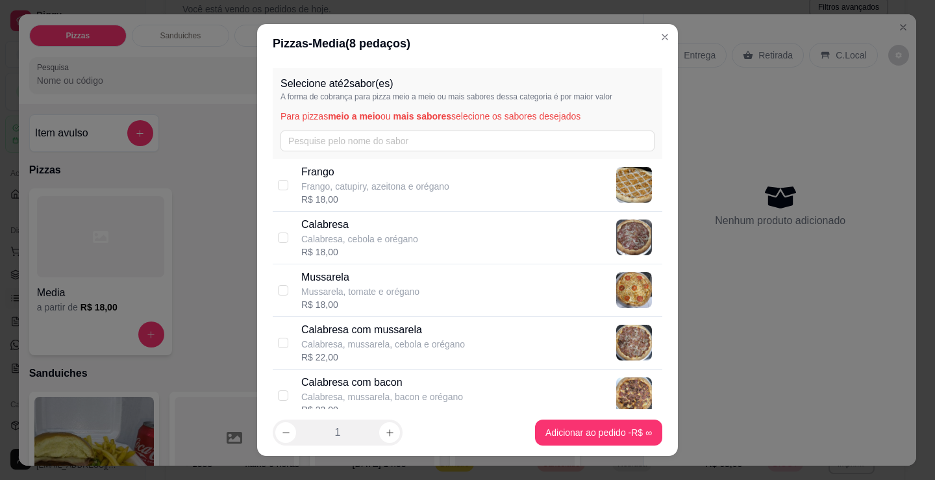
click at [378, 190] on p "Frango, catupiry, azeitona e orégano" at bounding box center [375, 186] width 148 height 13
checkbox input "true"
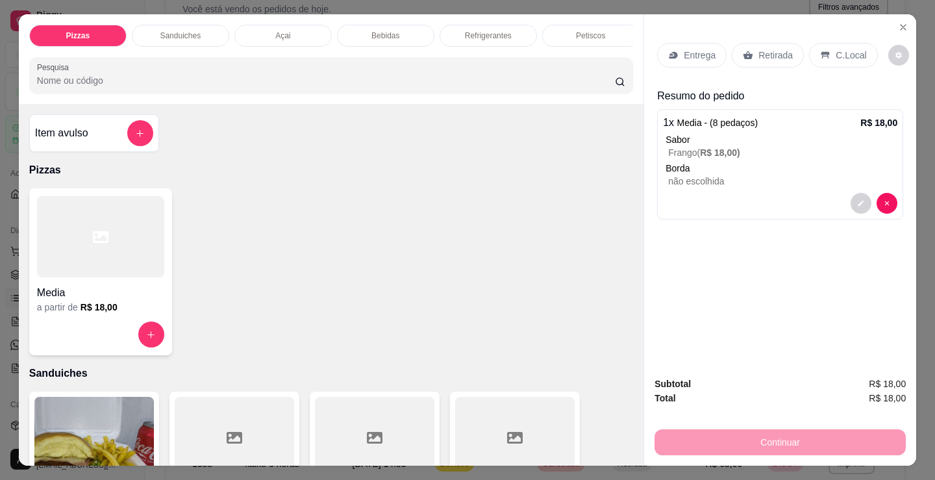
click at [117, 257] on div at bounding box center [100, 236] width 127 height 81
click at [309, 236] on p "Calabresa, cebola e orégano" at bounding box center [359, 238] width 117 height 13
checkbox input "true"
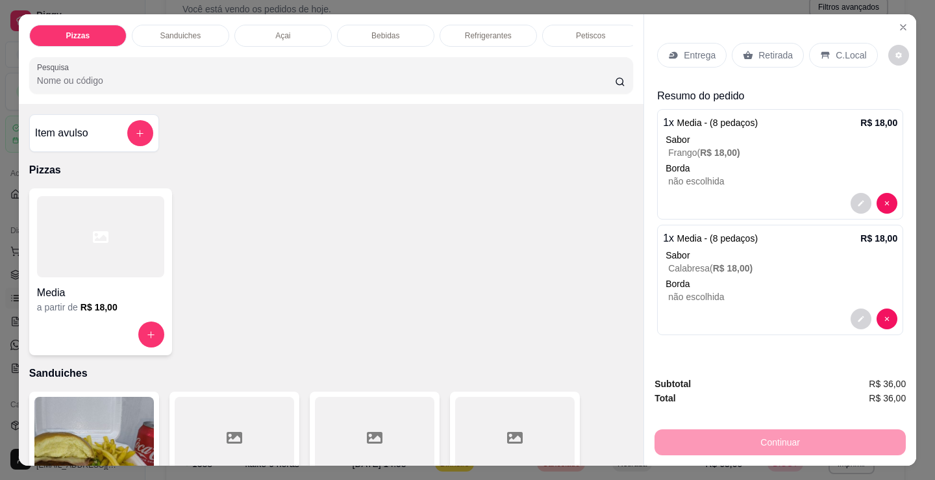
click at [471, 31] on p "Refrigerantes" at bounding box center [488, 36] width 47 height 10
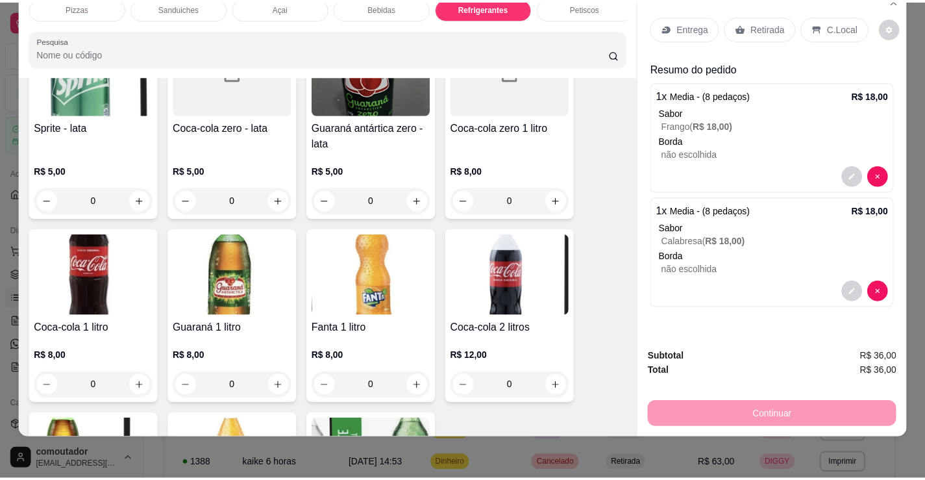
scroll to position [3696, 0]
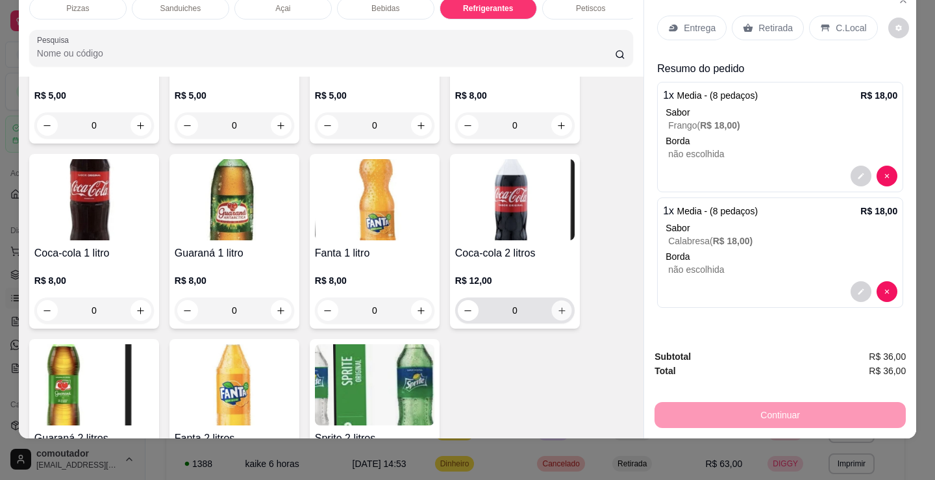
click at [551, 316] on button "increase-product-quantity" at bounding box center [561, 311] width 20 height 20
type input "1"
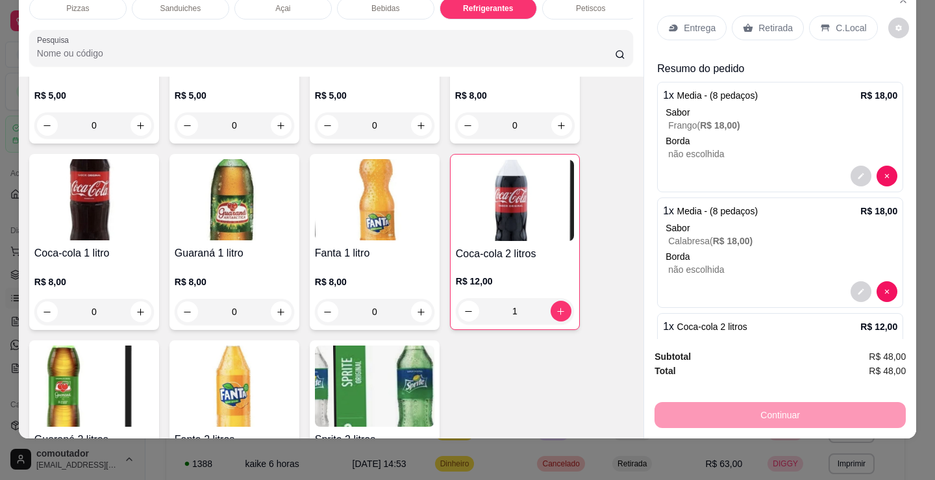
click at [765, 21] on p "Retirada" at bounding box center [775, 27] width 34 height 13
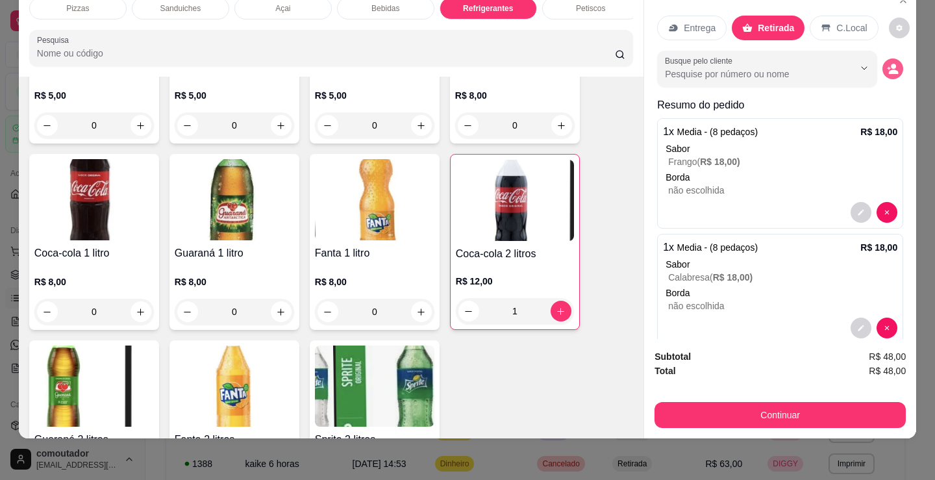
click at [891, 64] on circle "decrease-product-quantity" at bounding box center [893, 66] width 5 height 5
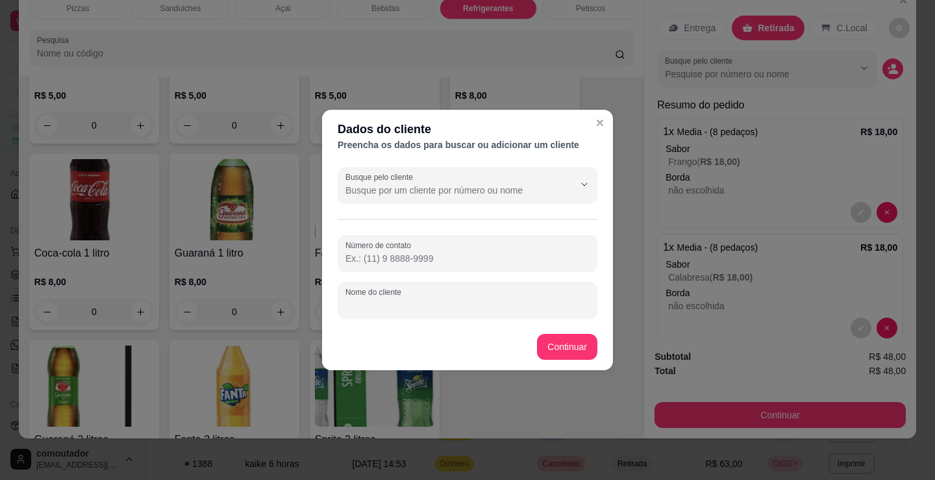
click at [358, 302] on input "Nome do cliente" at bounding box center [467, 305] width 244 height 13
type input "derlan"
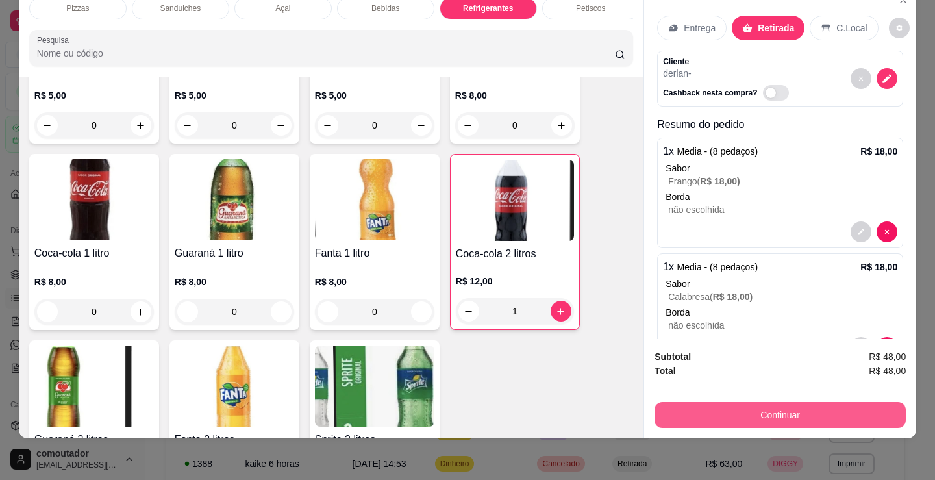
click at [739, 410] on button "Continuar" at bounding box center [779, 415] width 251 height 26
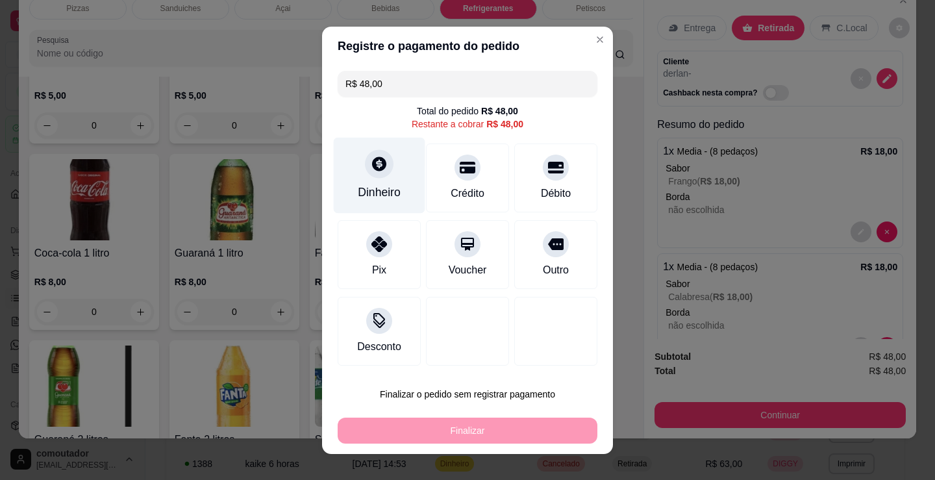
click at [391, 160] on div "Dinheiro" at bounding box center [380, 175] width 92 height 76
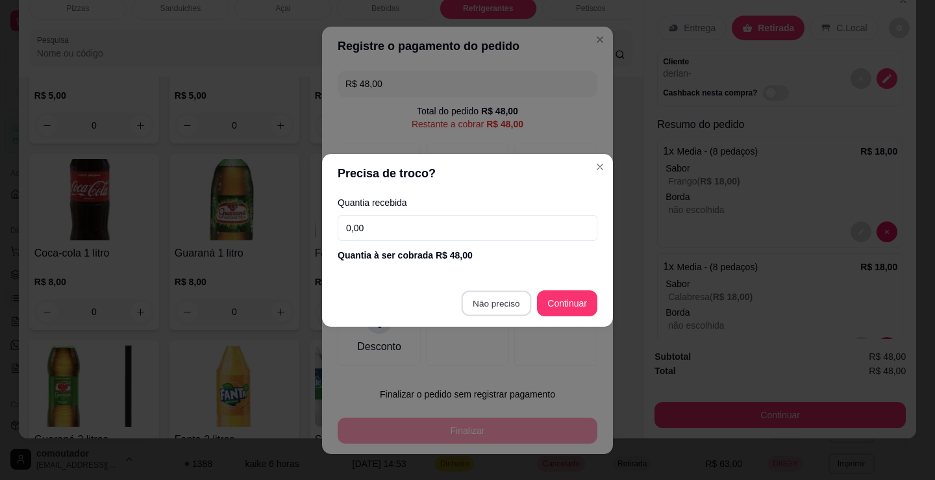
type input "R$ 0,00"
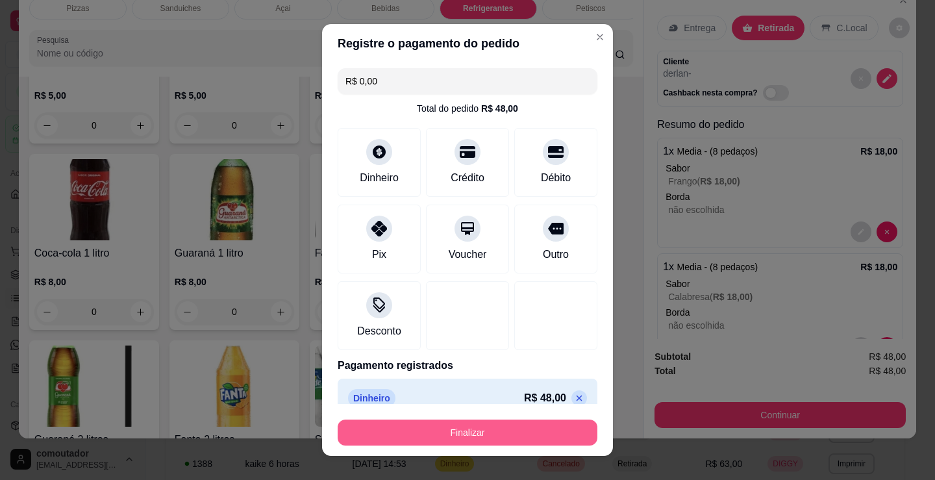
click at [411, 418] on div "Finalizar" at bounding box center [468, 429] width 260 height 31
click at [407, 427] on button "Finalizar" at bounding box center [468, 432] width 260 height 26
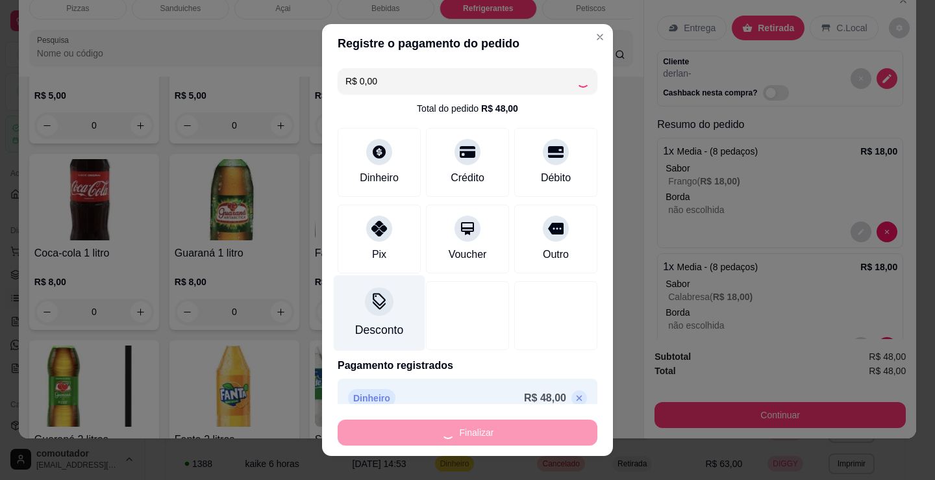
type input "0"
type input "-R$ 48,00"
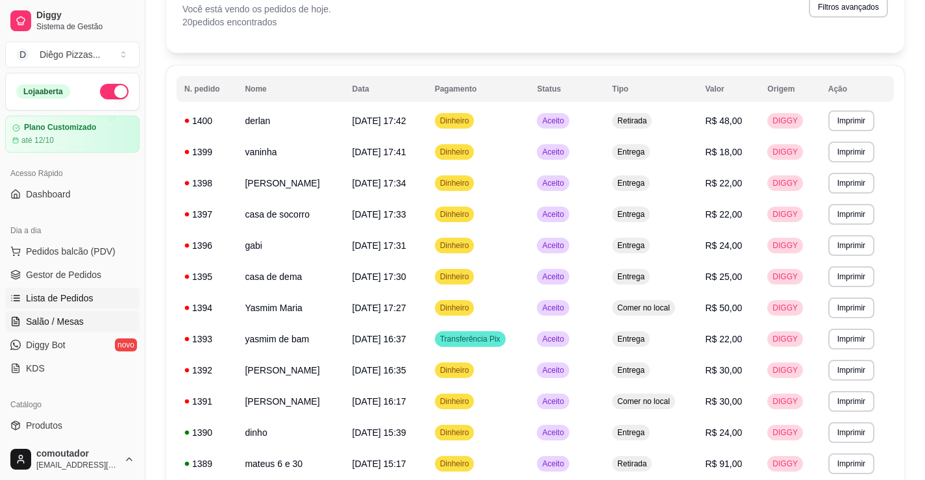
click at [45, 321] on span "Salão / Mesas" at bounding box center [55, 321] width 58 height 13
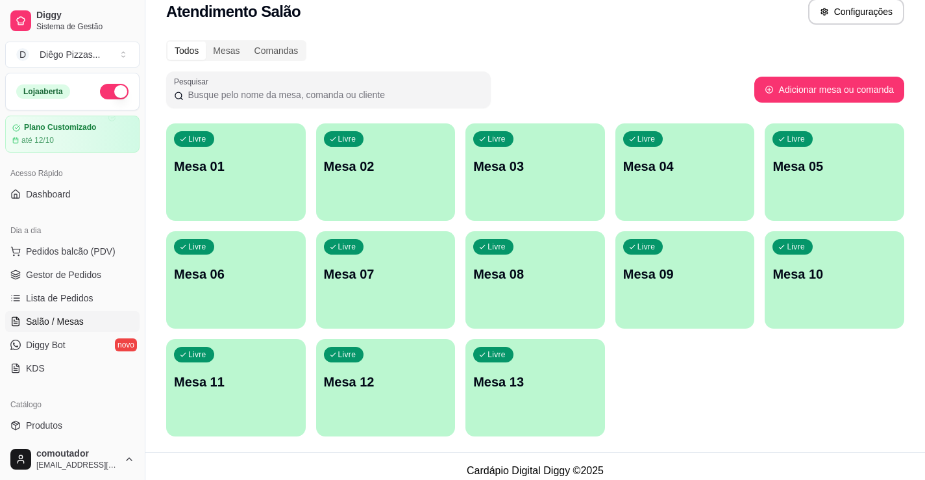
scroll to position [26, 0]
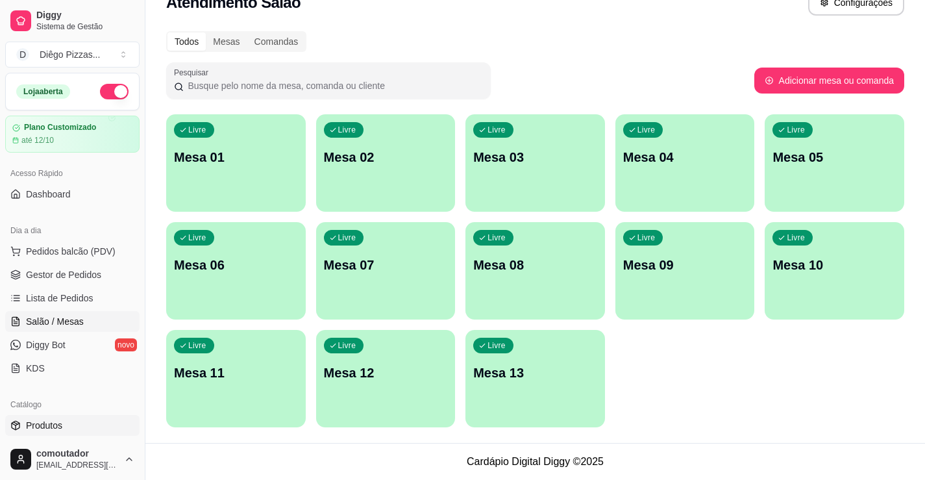
click at [49, 421] on span "Produtos" at bounding box center [44, 425] width 36 height 13
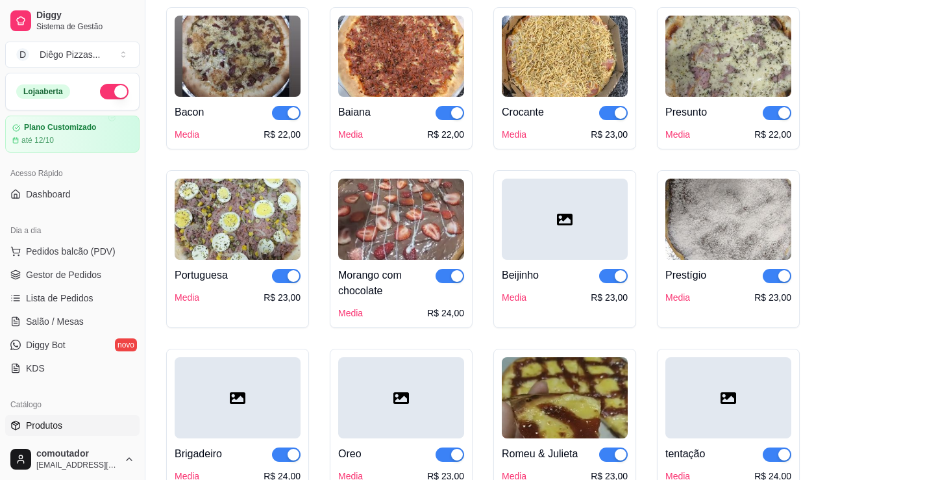
scroll to position [909, 0]
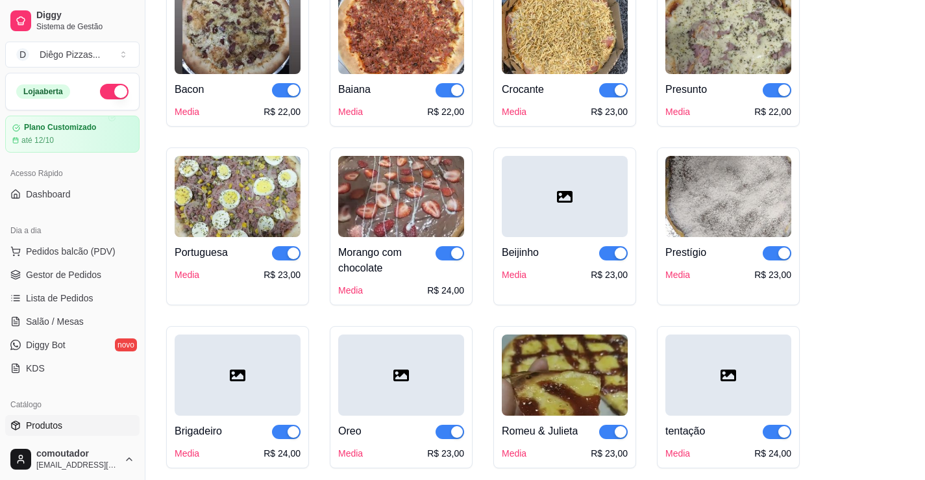
click at [450, 254] on button "button" at bounding box center [450, 253] width 29 height 14
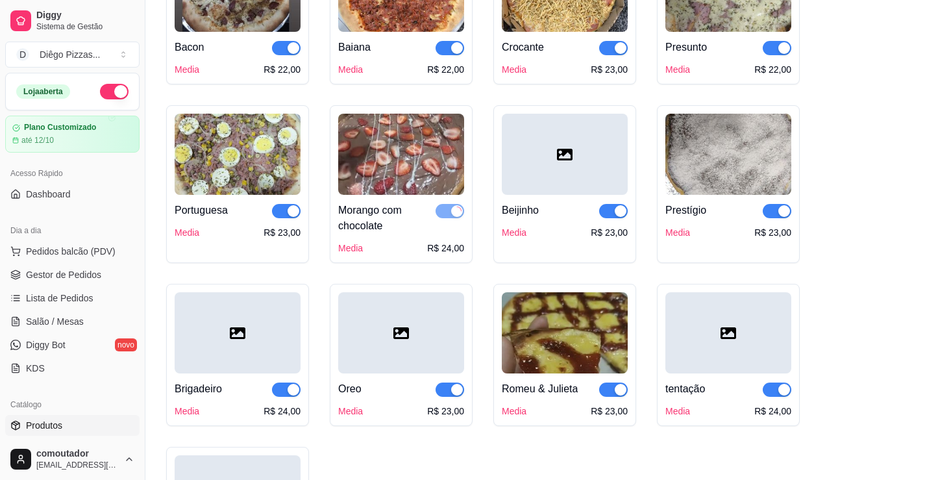
scroll to position [974, 0]
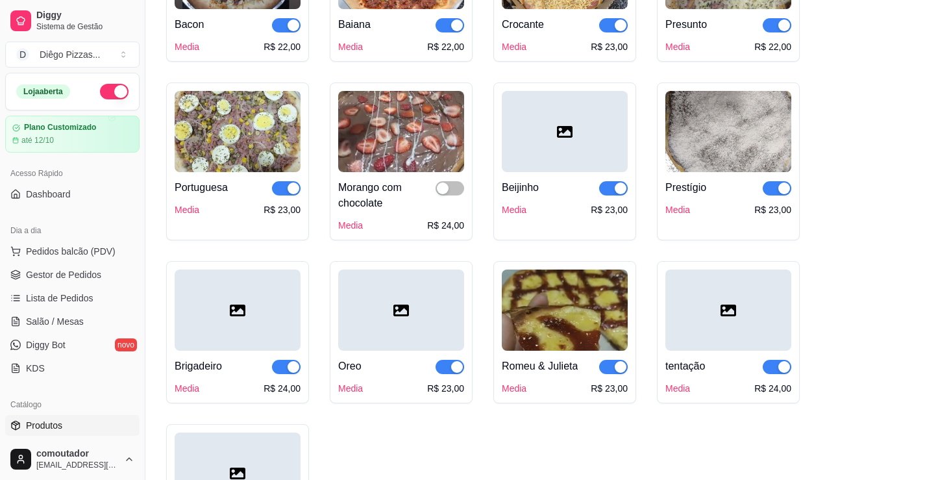
click at [782, 373] on div "button" at bounding box center [784, 367] width 12 height 12
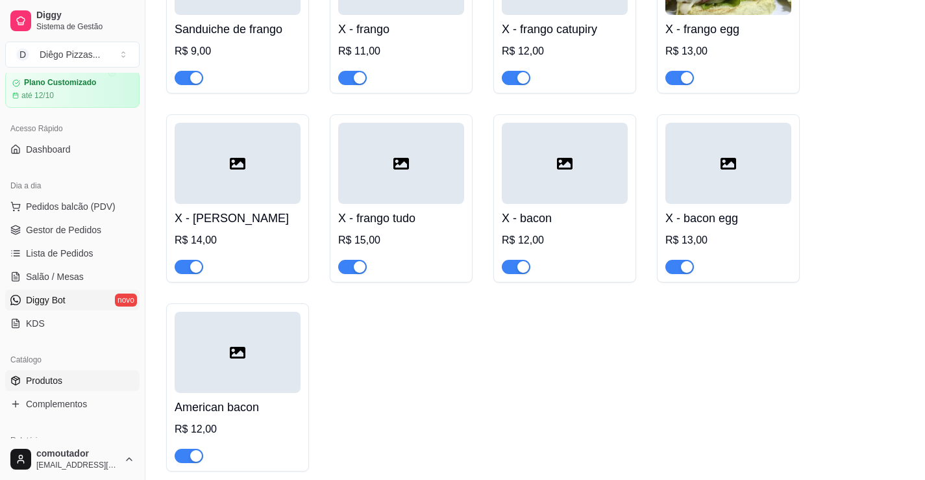
scroll to position [65, 0]
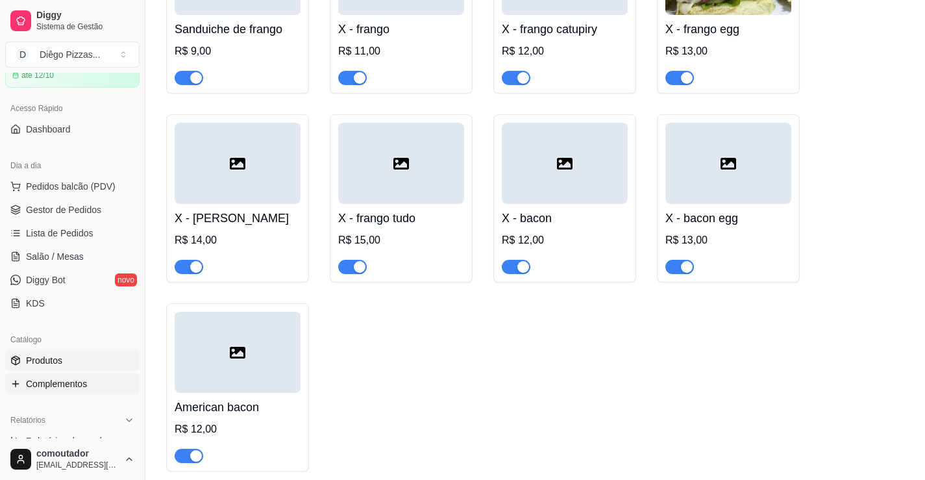
click at [80, 378] on span "Complementos" at bounding box center [56, 383] width 61 height 13
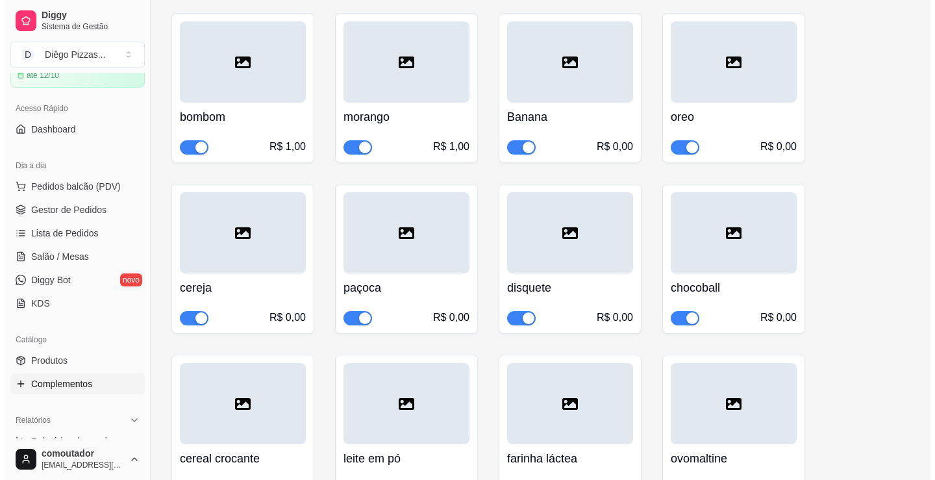
scroll to position [389, 0]
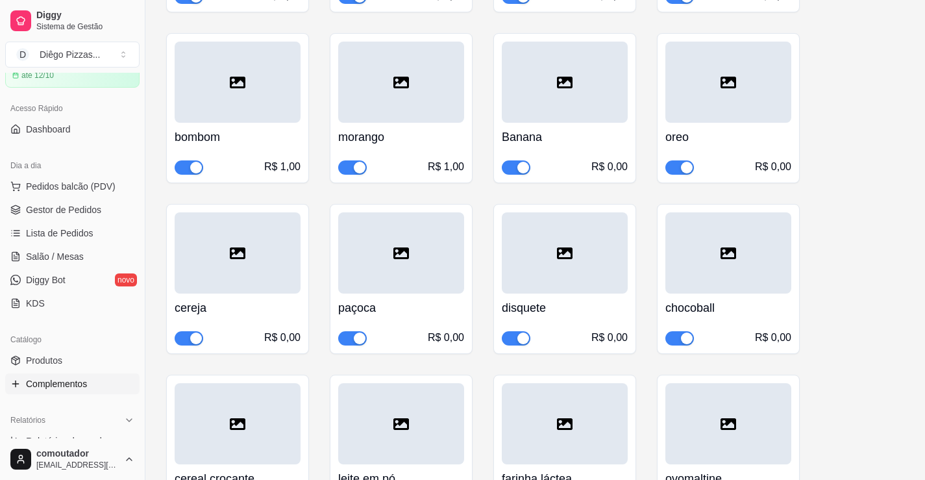
click at [354, 169] on div "button" at bounding box center [360, 168] width 12 height 12
click at [32, 188] on span "Pedidos balcão (PDV)" at bounding box center [71, 186] width 90 height 13
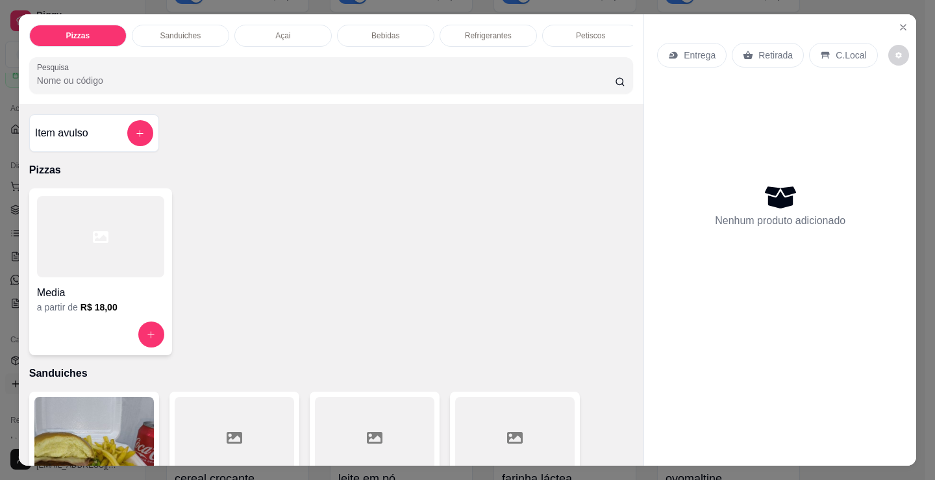
click at [86, 254] on div at bounding box center [100, 236] width 127 height 81
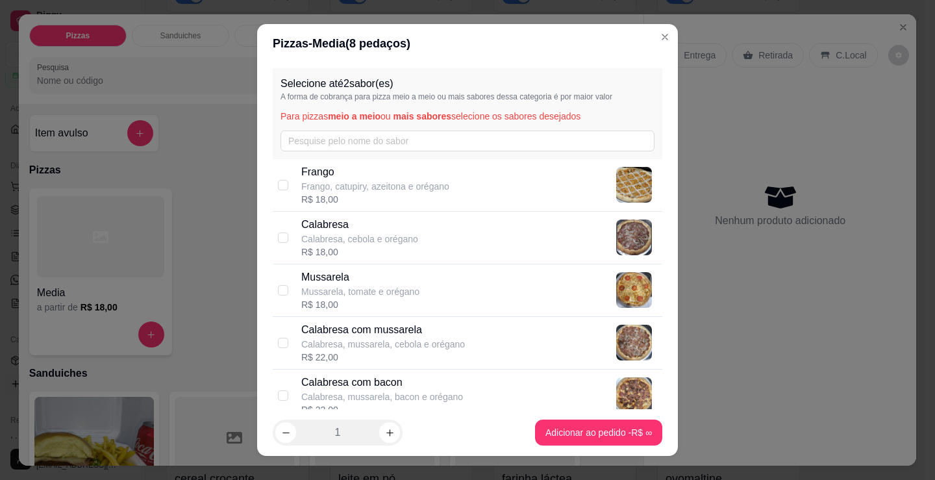
click at [306, 193] on div "R$ 18,00" at bounding box center [375, 199] width 148 height 13
click at [375, 208] on div "[PERSON_NAME], catupiry, azeitona e orégano R$ 18,00" at bounding box center [467, 185] width 389 height 53
checkbox input "false"
click at [365, 282] on p "Mussarela" at bounding box center [360, 277] width 118 height 16
checkbox input "true"
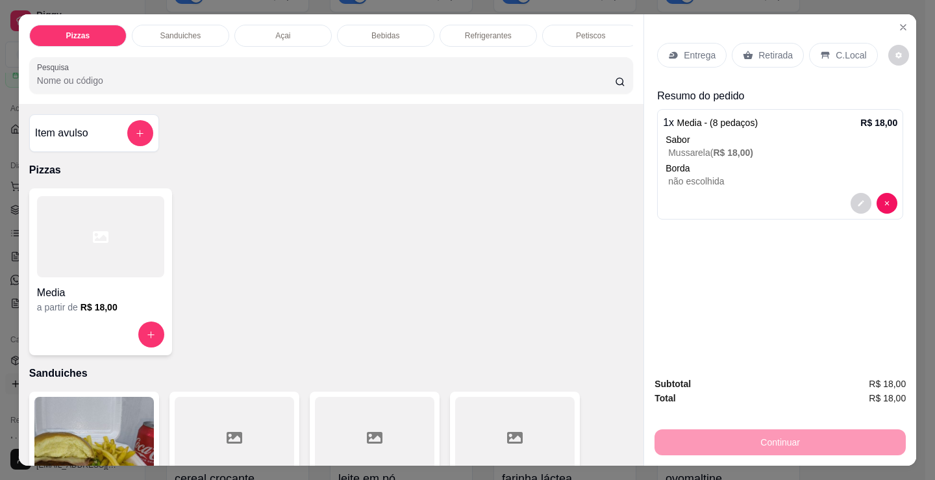
click at [89, 265] on div at bounding box center [100, 236] width 127 height 81
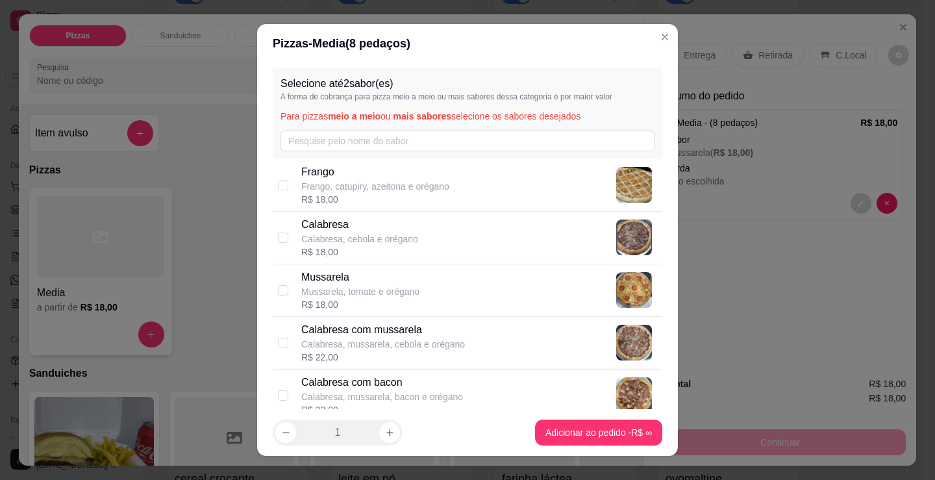
click at [410, 252] on div "Calabresa Calabresa, cebola e orégano R$ 18,00" at bounding box center [479, 238] width 356 height 42
checkbox input "true"
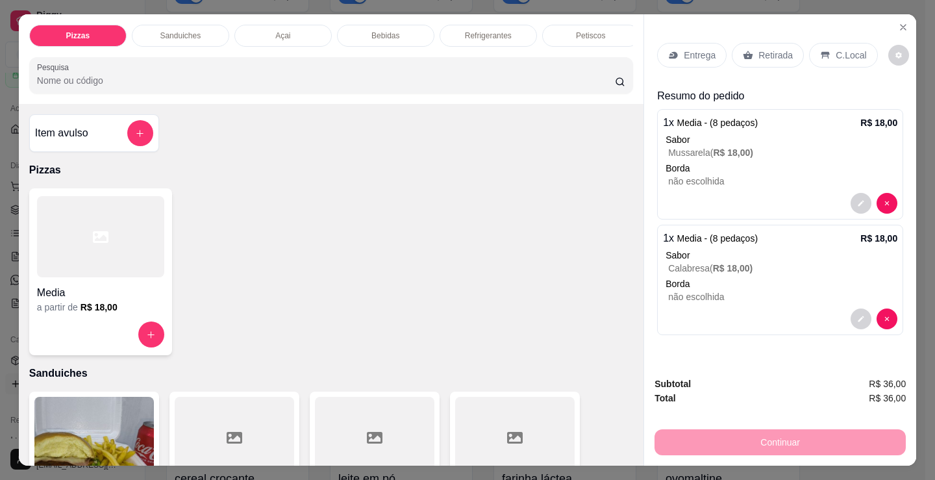
click at [360, 374] on p "Sanduiches" at bounding box center [331, 373] width 604 height 16
click at [275, 25] on div "Açai" at bounding box center [282, 36] width 97 height 22
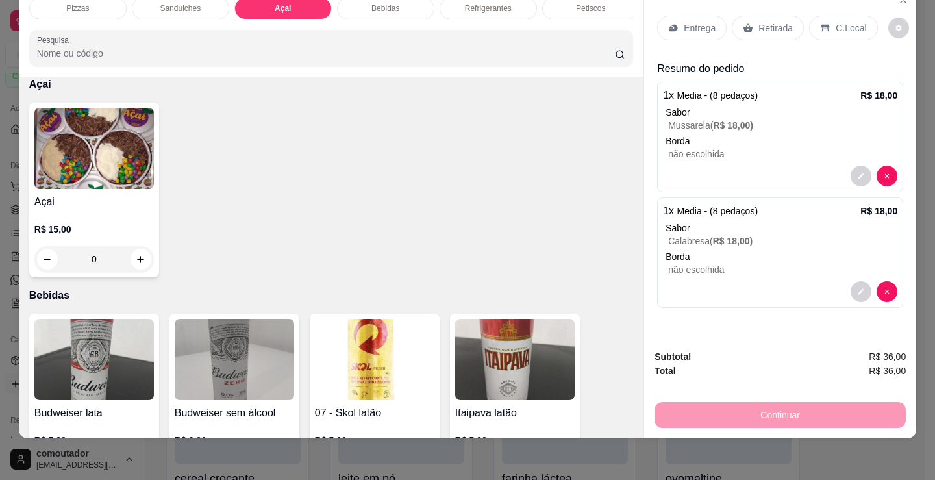
click at [92, 171] on img at bounding box center [93, 148] width 119 height 81
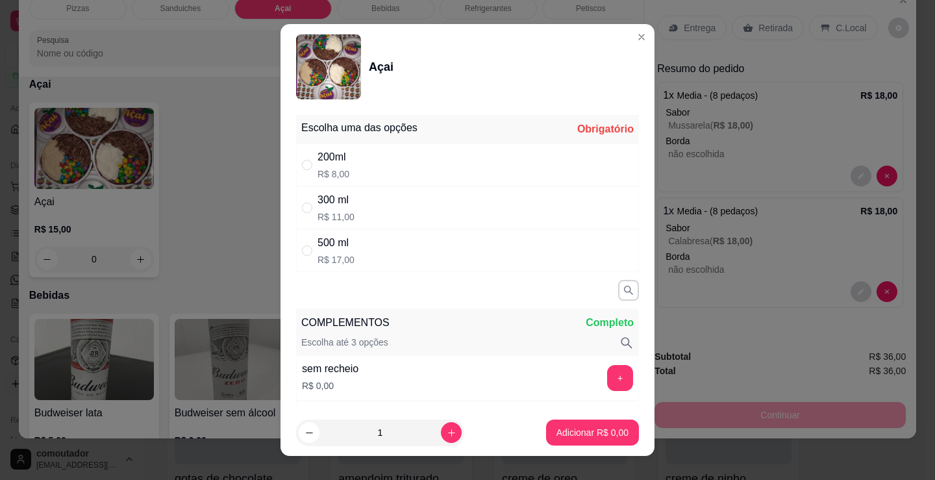
click at [340, 169] on p "R$ 8,00" at bounding box center [333, 173] width 32 height 13
radio input "true"
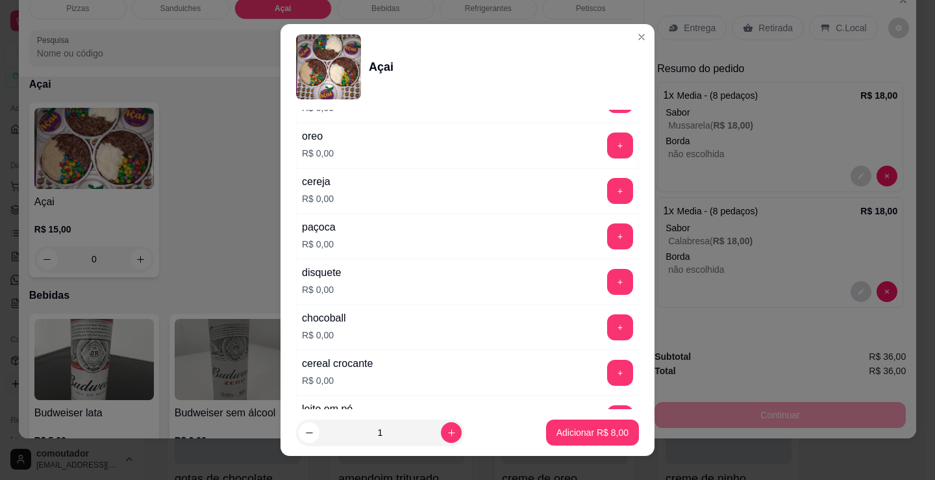
scroll to position [325, 0]
click at [607, 234] on button "+" at bounding box center [620, 235] width 26 height 26
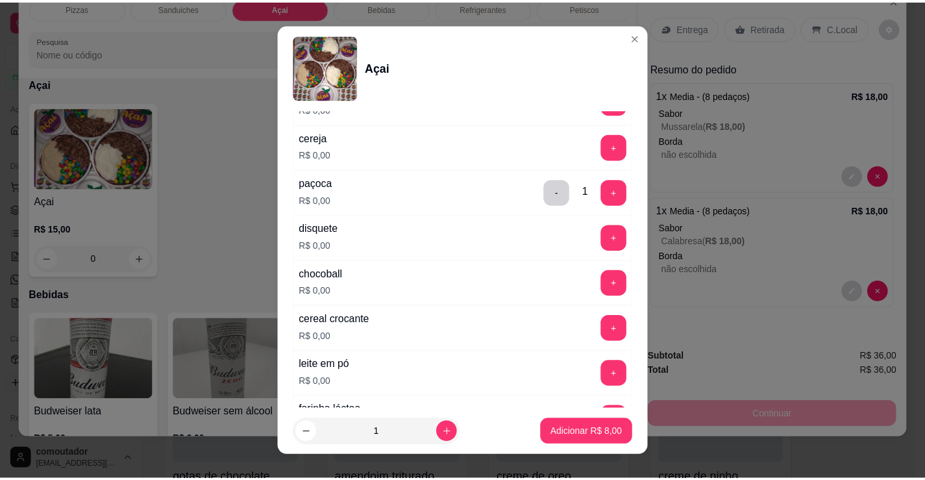
scroll to position [389, 0]
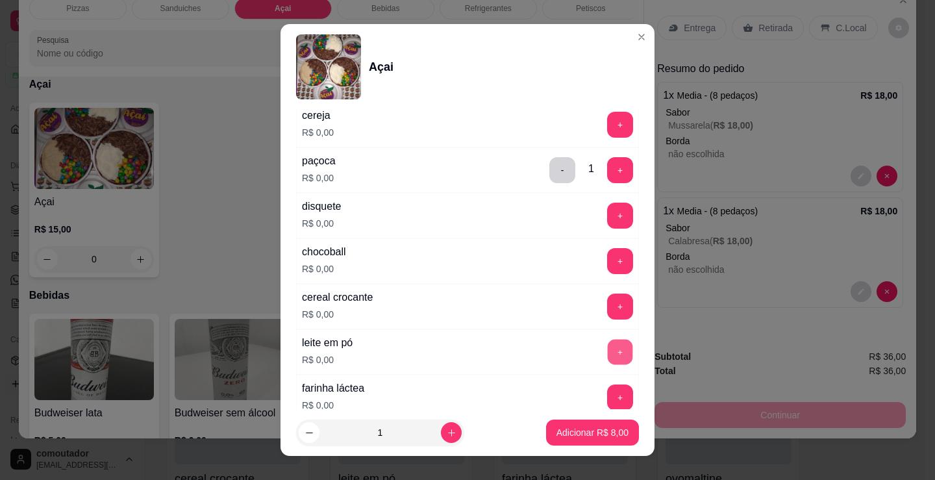
click at [608, 358] on button "+" at bounding box center [620, 352] width 25 height 25
click at [599, 432] on p "Adicionar R$ 8,00" at bounding box center [592, 432] width 72 height 13
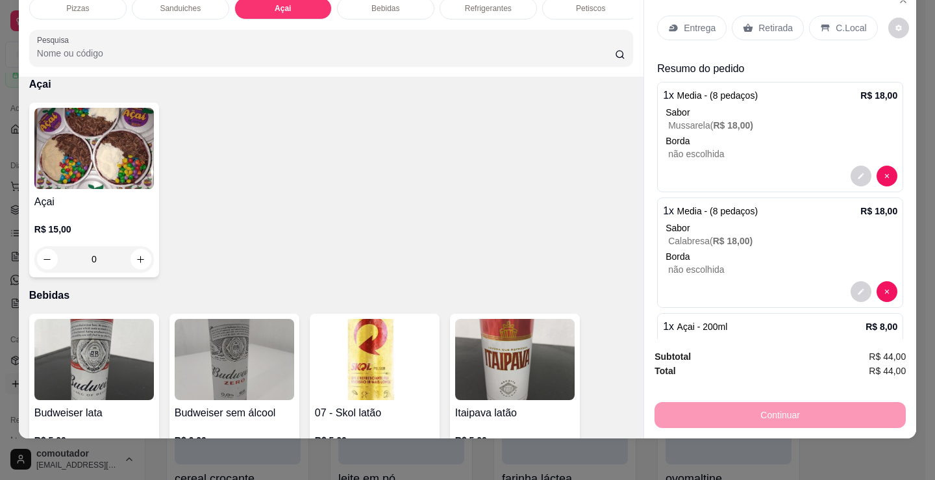
click at [763, 16] on div "Retirada" at bounding box center [768, 28] width 72 height 25
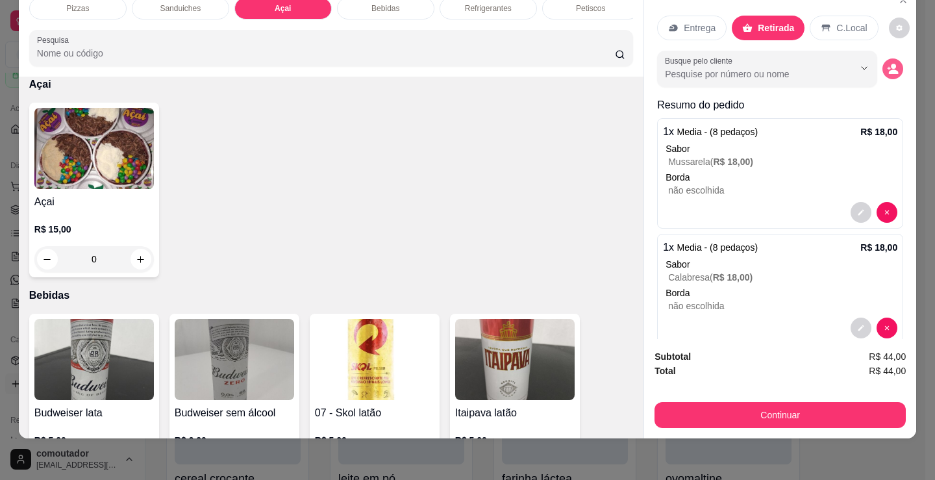
click at [887, 63] on icon "decrease-product-quantity" at bounding box center [893, 69] width 12 height 12
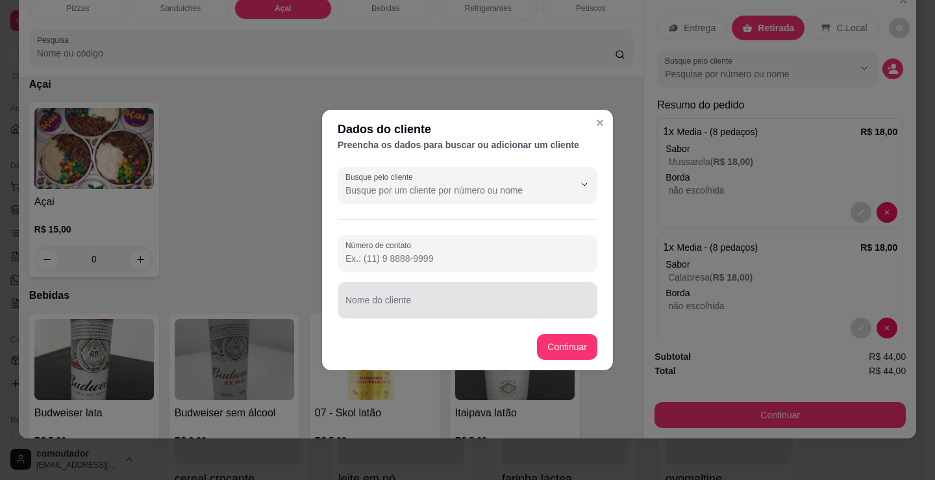
click at [454, 300] on input "Nome do cliente" at bounding box center [467, 305] width 244 height 13
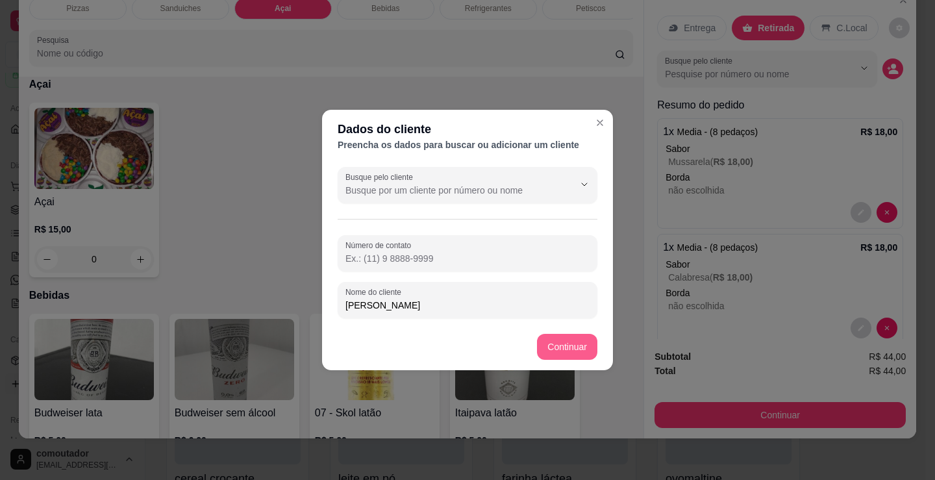
type input "[PERSON_NAME]"
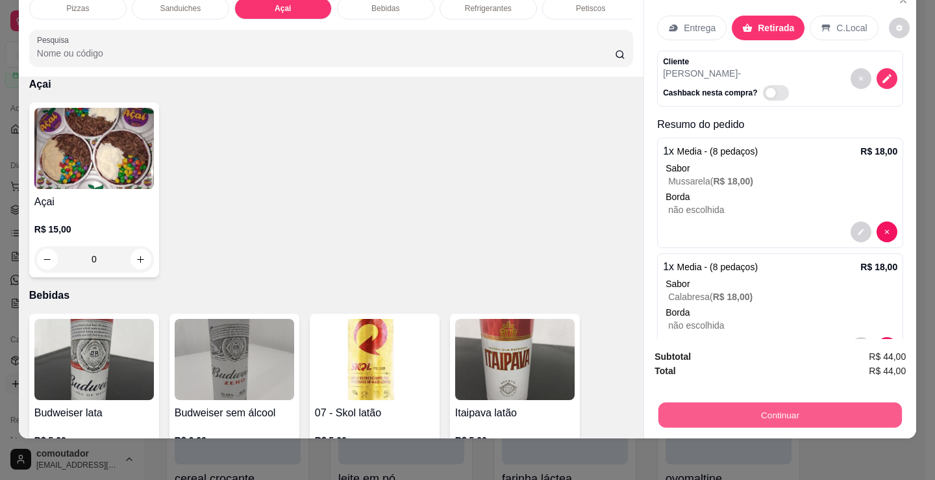
click at [721, 402] on button "Continuar" at bounding box center [779, 414] width 243 height 25
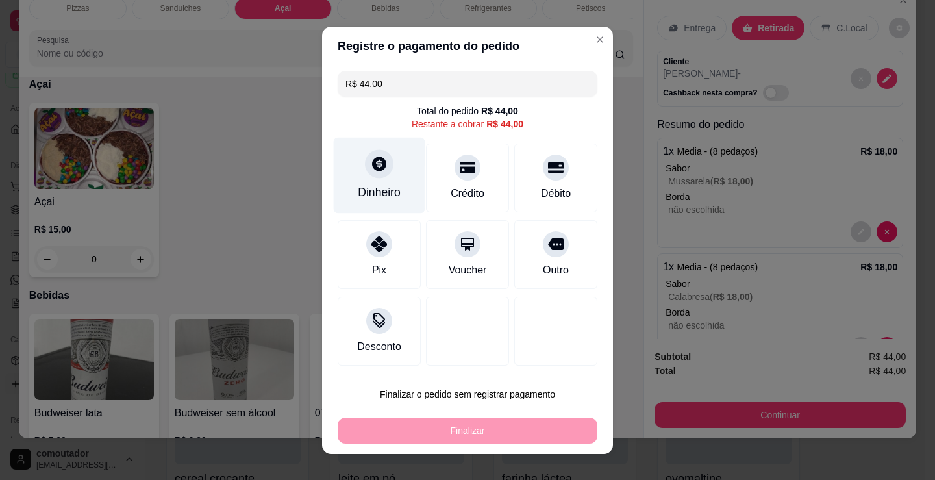
click at [377, 183] on div "Dinheiro" at bounding box center [380, 175] width 92 height 76
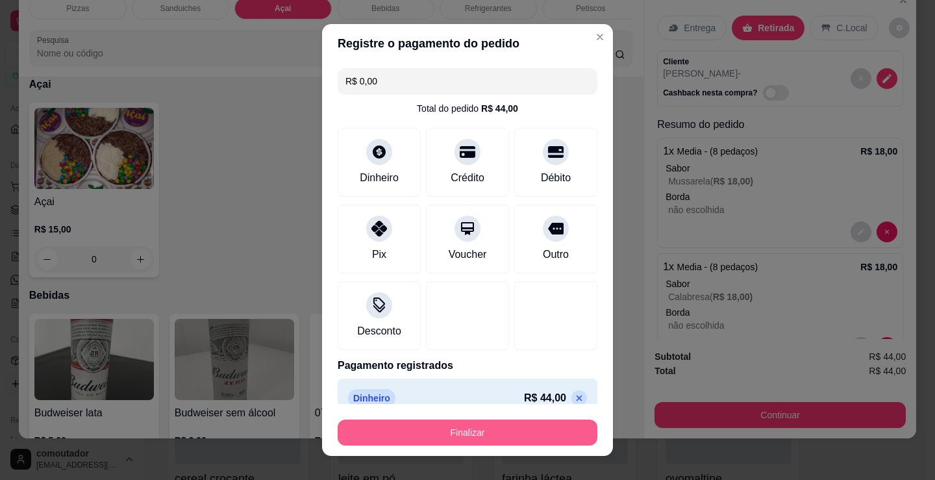
click at [511, 429] on button "Finalizar" at bounding box center [468, 432] width 260 height 26
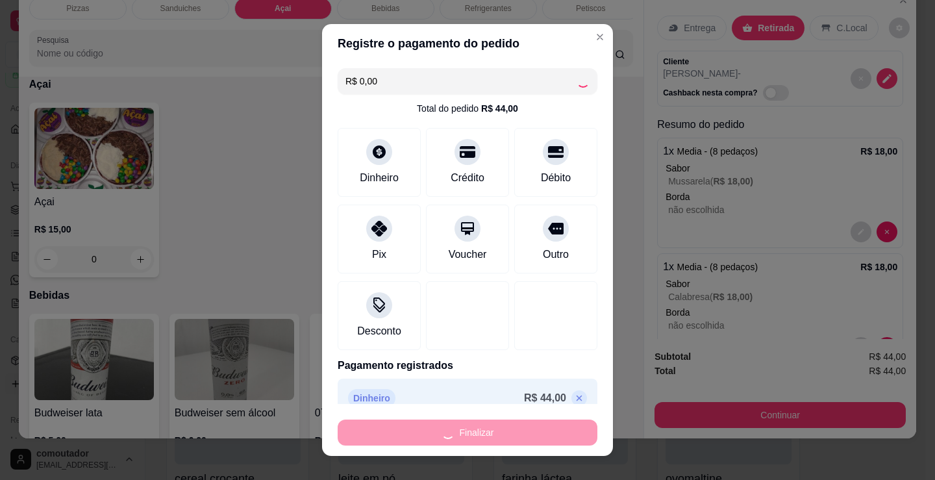
type input "-R$ 44,00"
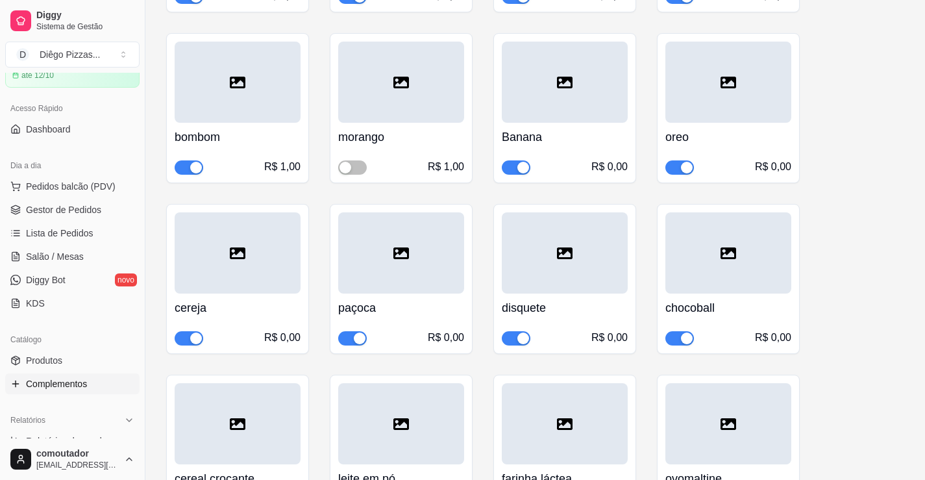
drag, startPoint x: 850, startPoint y: 330, endPoint x: 844, endPoint y: 329, distance: 6.6
click at [850, 330] on div "sem recheio R$ 0,00 castanha R$ 1,00 bis R$ 1,00 bis branco R$ 1,00 bombom R$ 1…" at bounding box center [535, 458] width 738 height 1193
click at [67, 232] on span "Lista de Pedidos" at bounding box center [60, 233] width 68 height 13
